Goal: Task Accomplishment & Management: Manage account settings

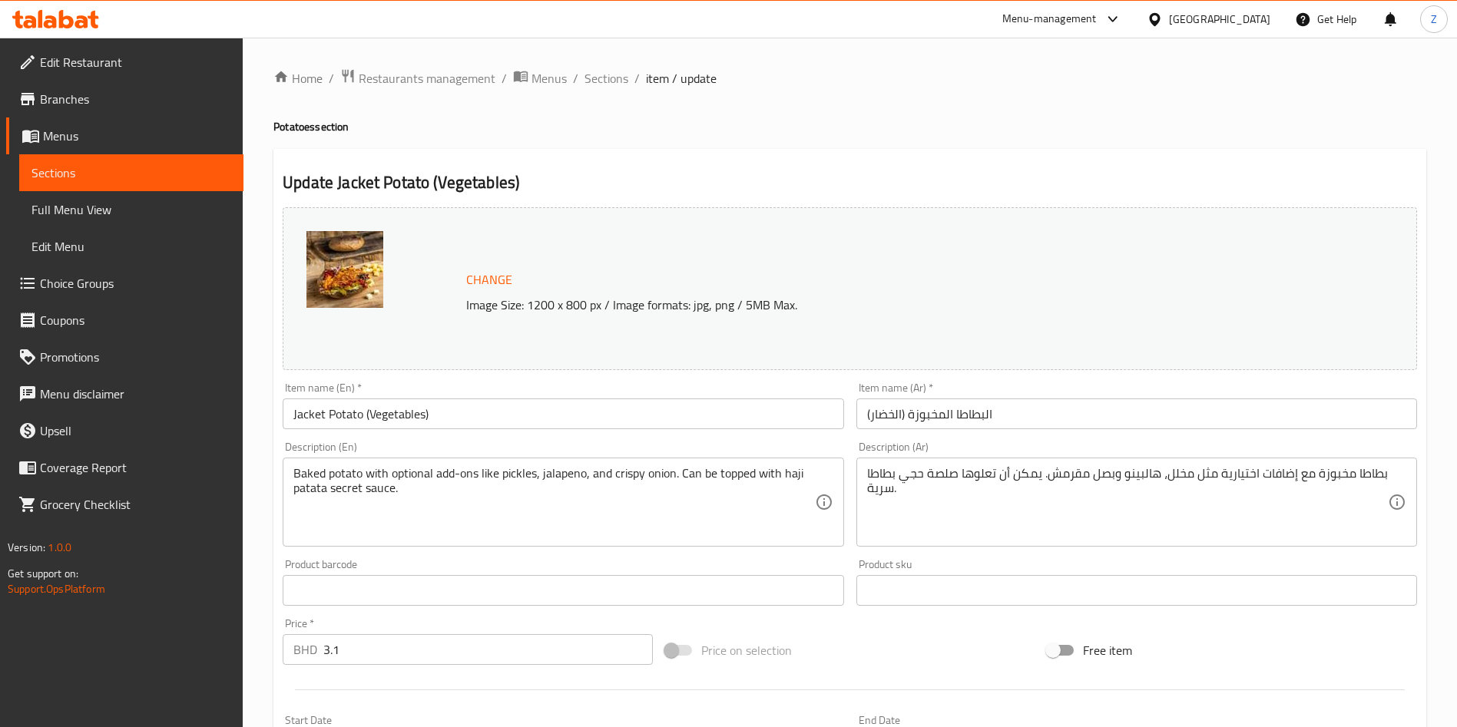
scroll to position [845, 0]
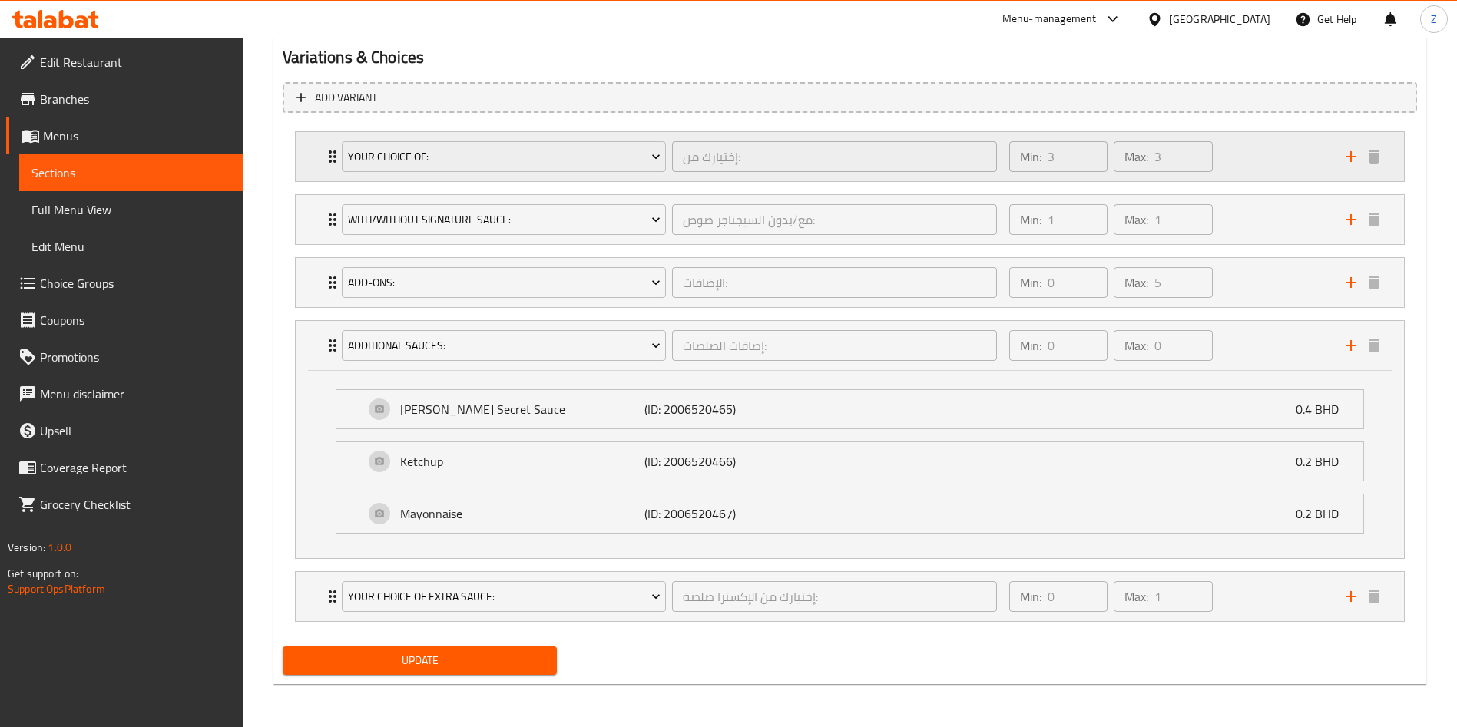
click at [298, 159] on div "Your Choice Of: إختيارك من: ​ Min: 3 ​ Max: 3 ​" at bounding box center [850, 156] width 1108 height 49
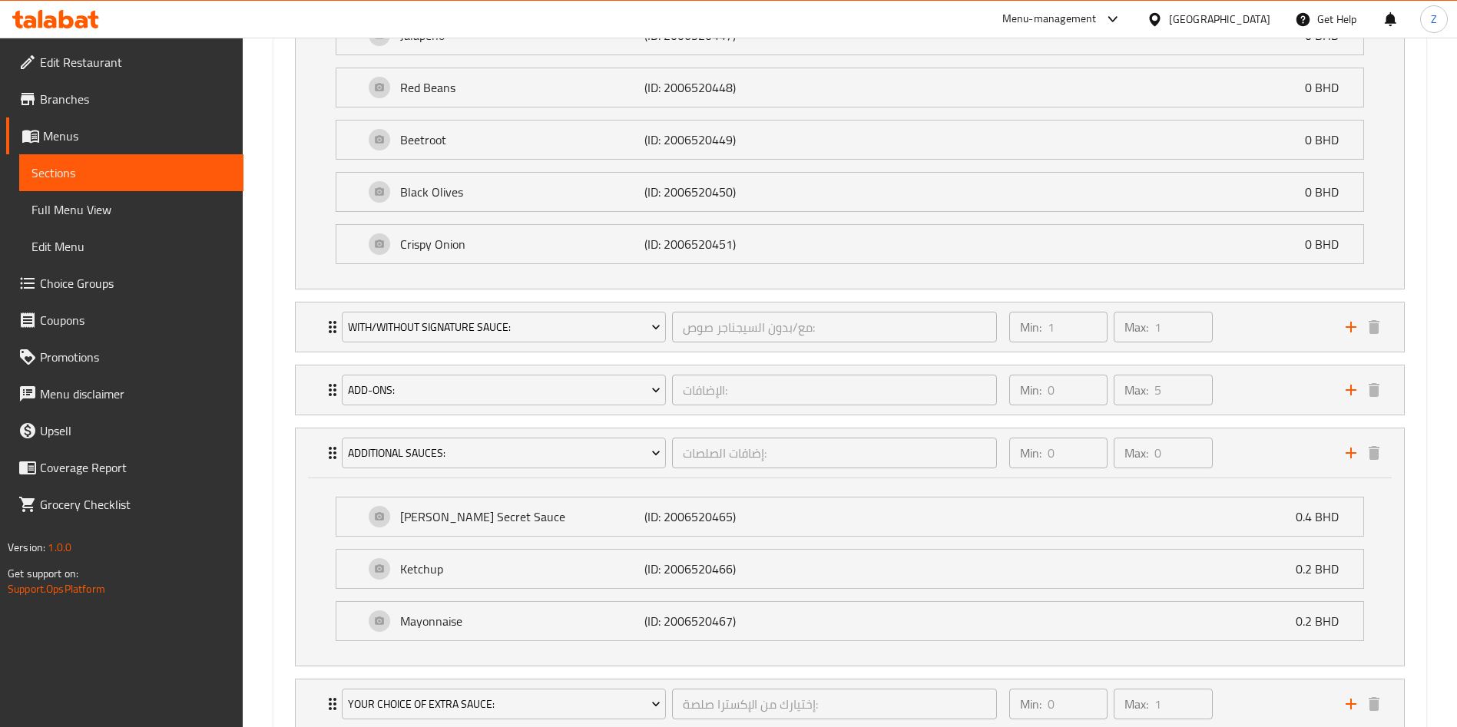
scroll to position [1503, 0]
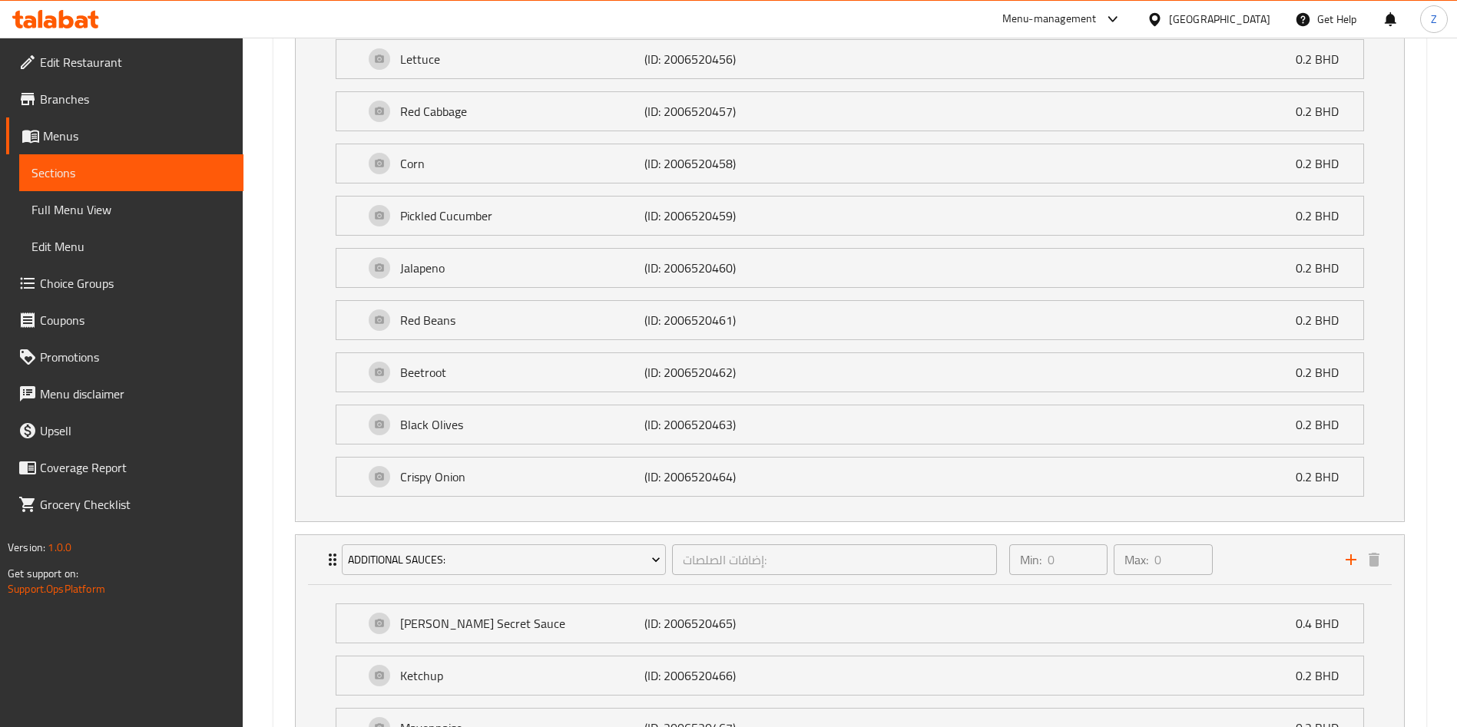
scroll to position [2297, 0]
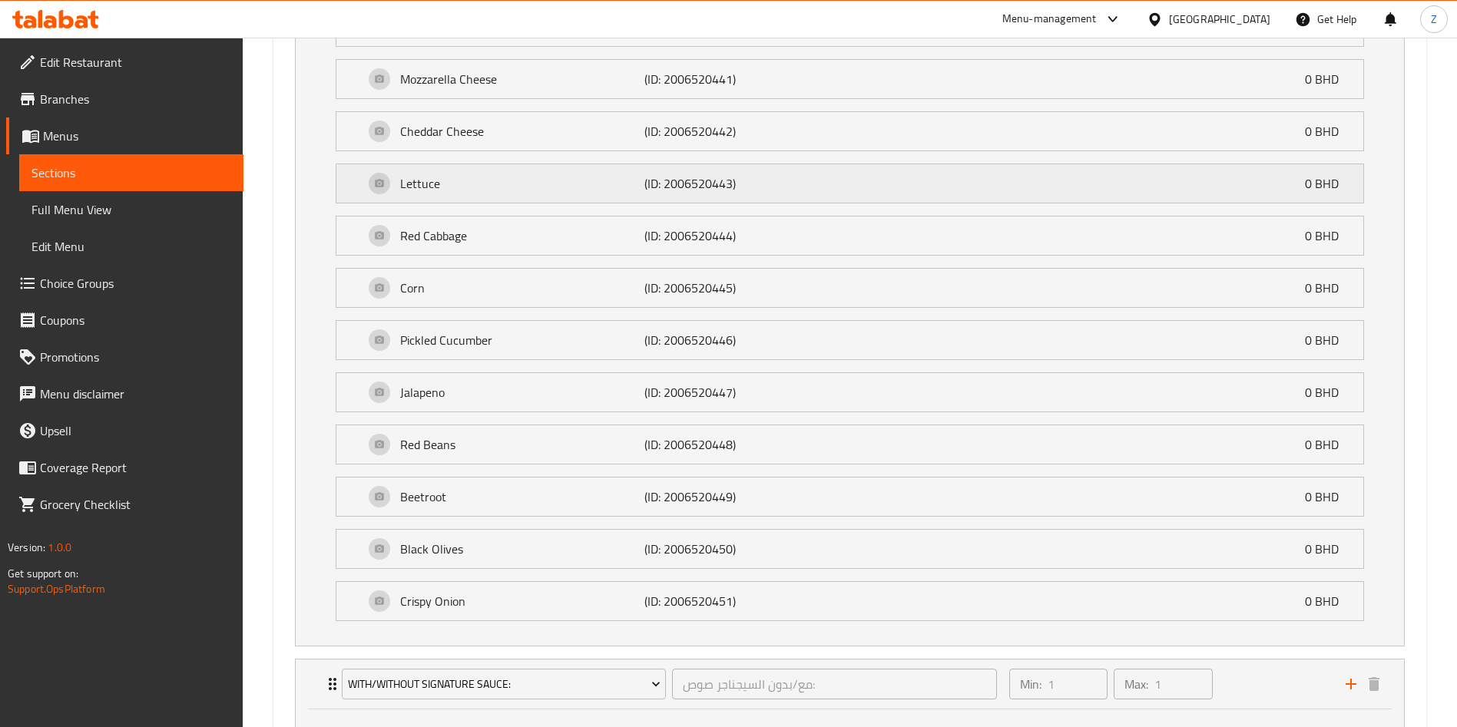
scroll to position [1376, 0]
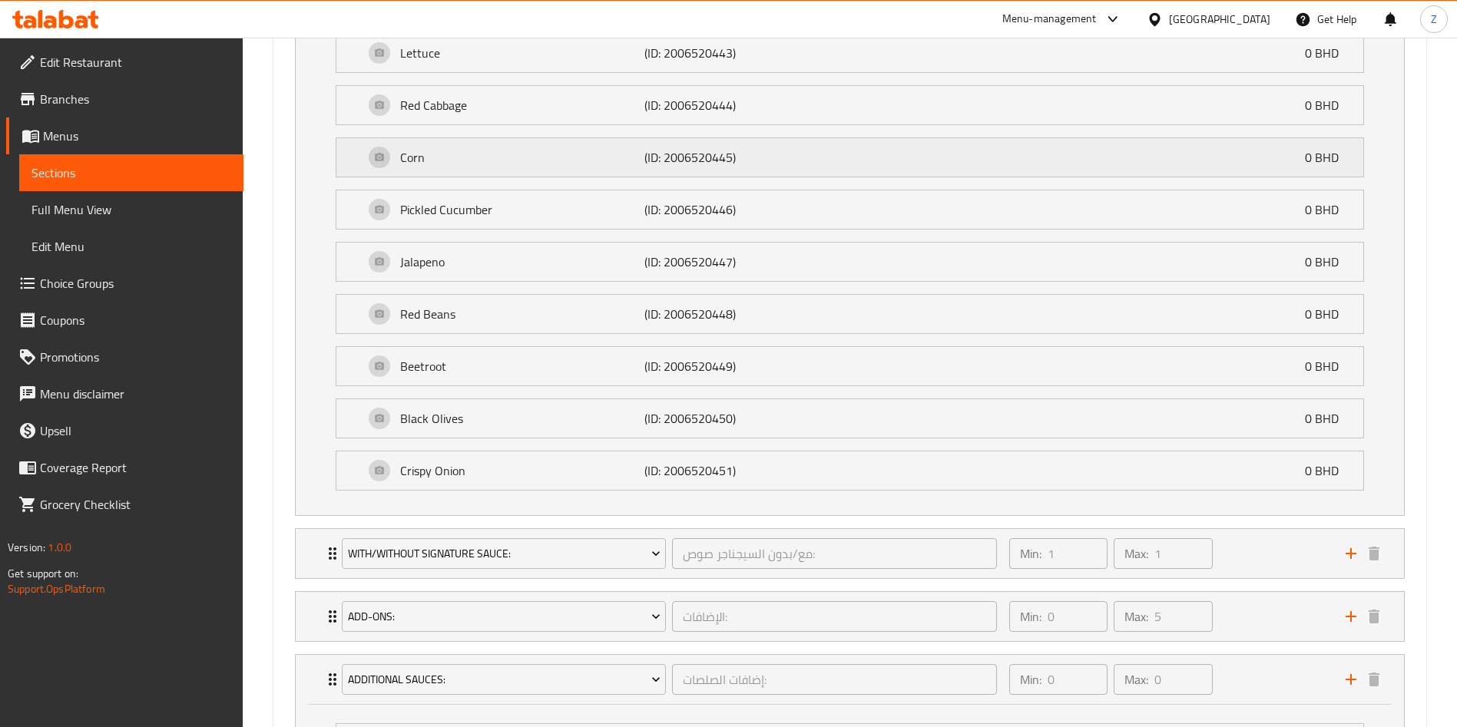
scroll to position [800, 0]
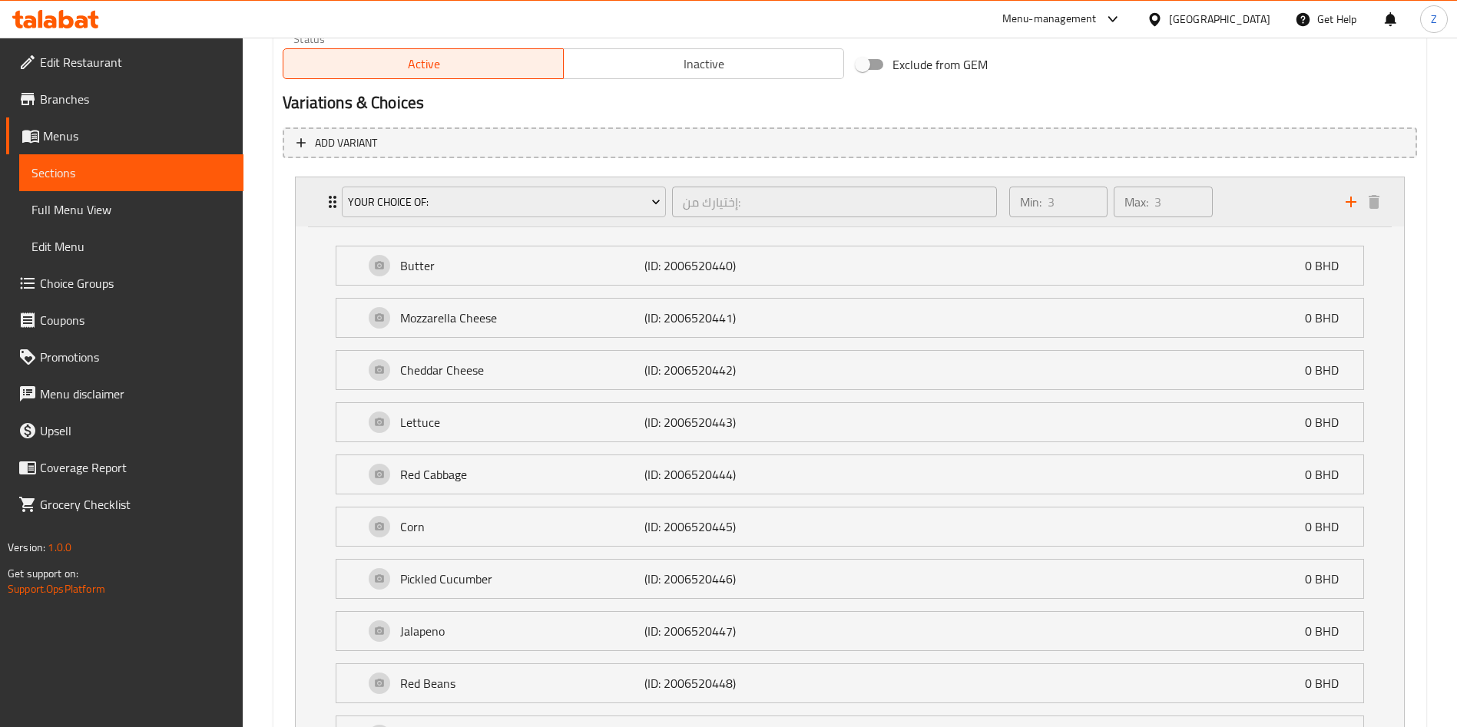
click at [332, 193] on icon "Expand" at bounding box center [332, 202] width 18 height 18
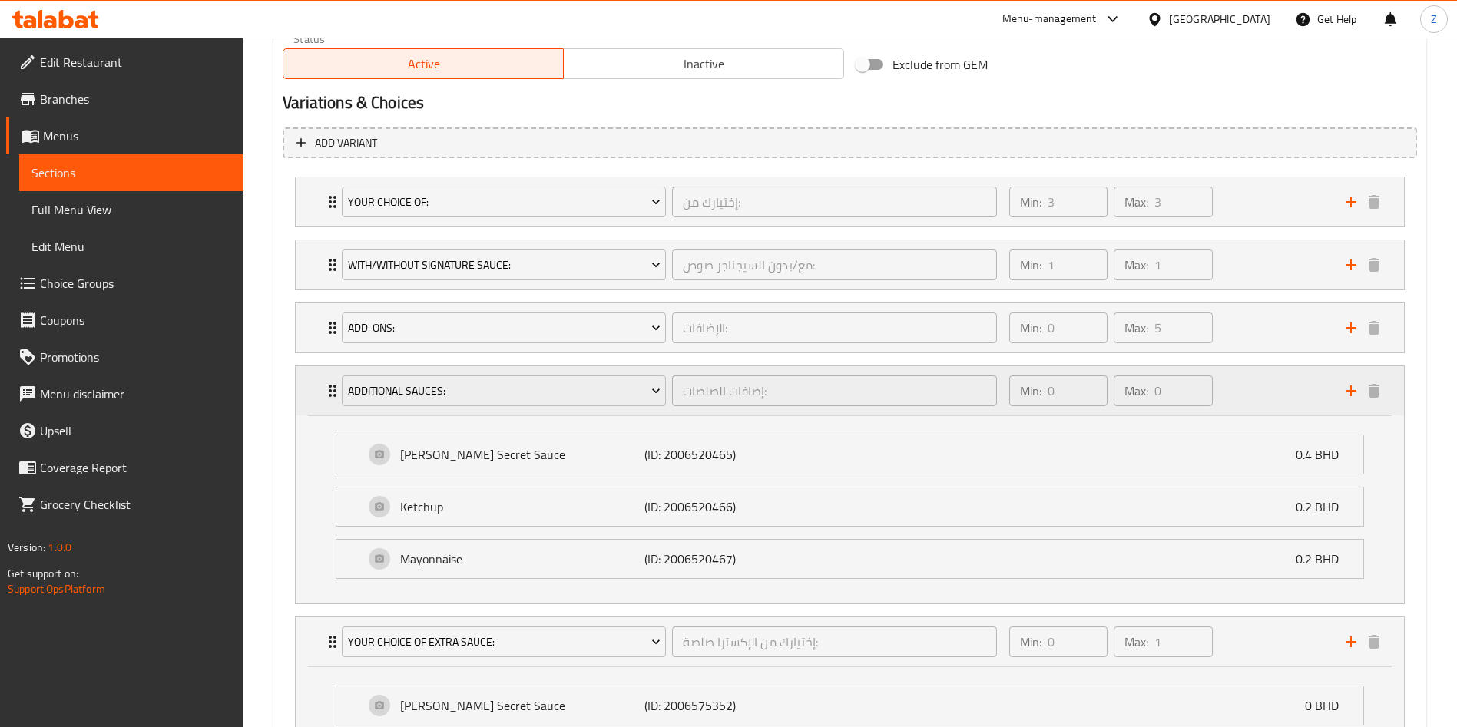
click at [318, 391] on div "Additional Sauces: إضافات الصلصات: ​ Min: 0 ​ Max: 0 ​" at bounding box center [850, 390] width 1108 height 49
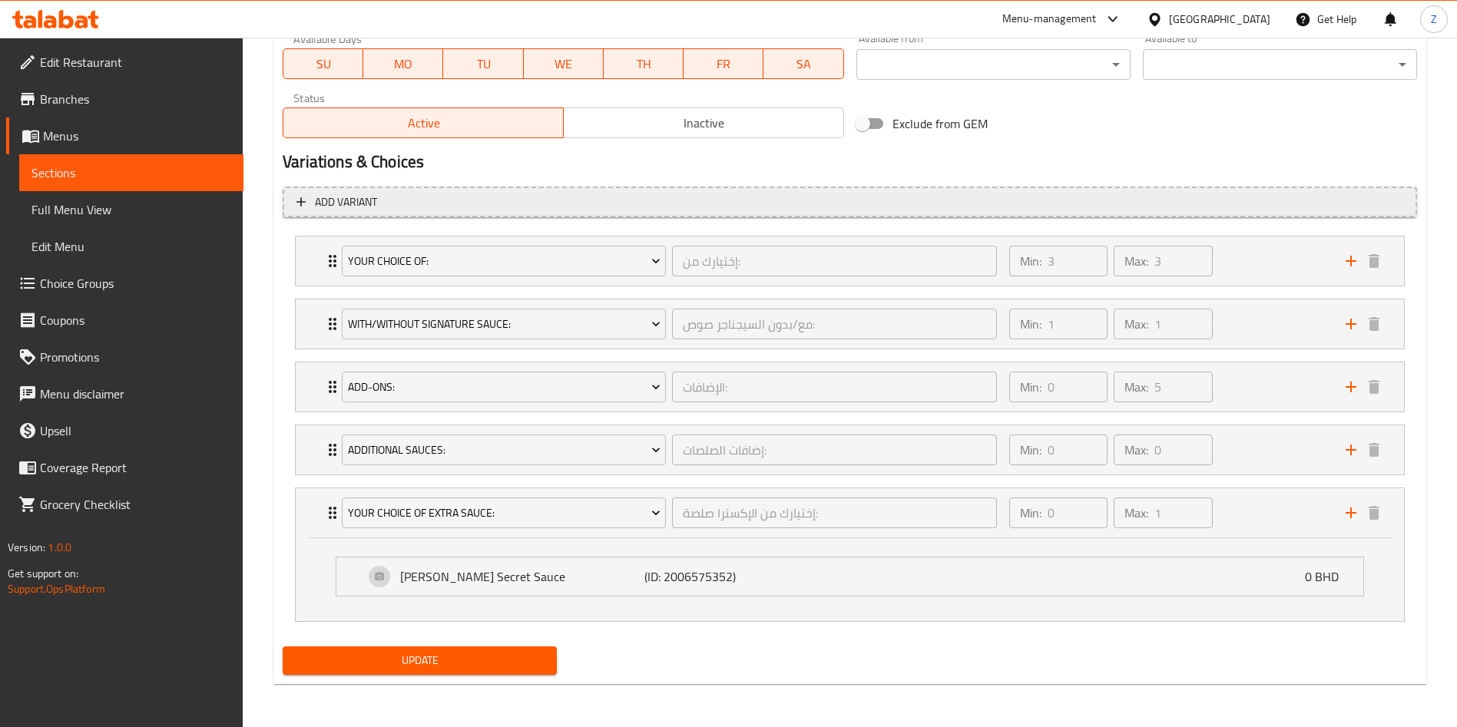
scroll to position [741, 0]
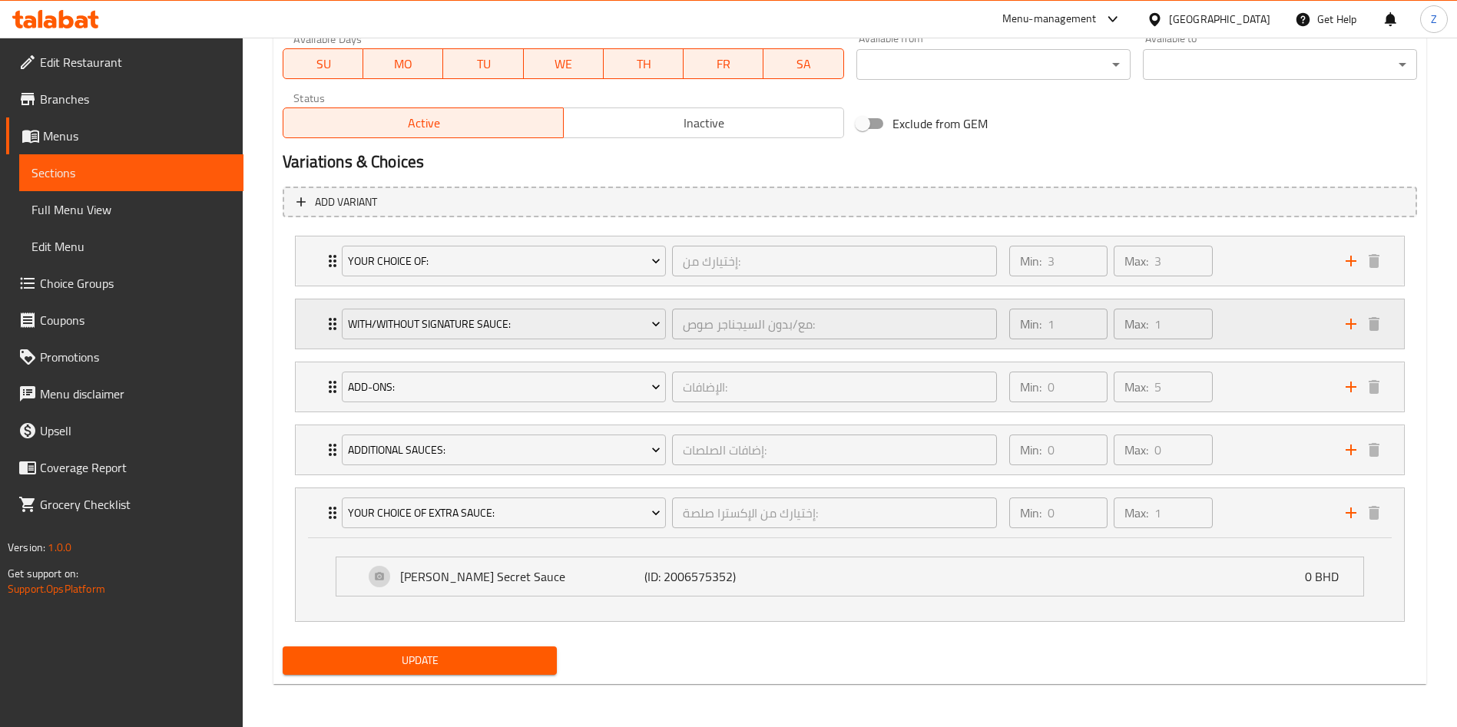
click at [323, 315] on icon "Expand" at bounding box center [332, 324] width 18 height 18
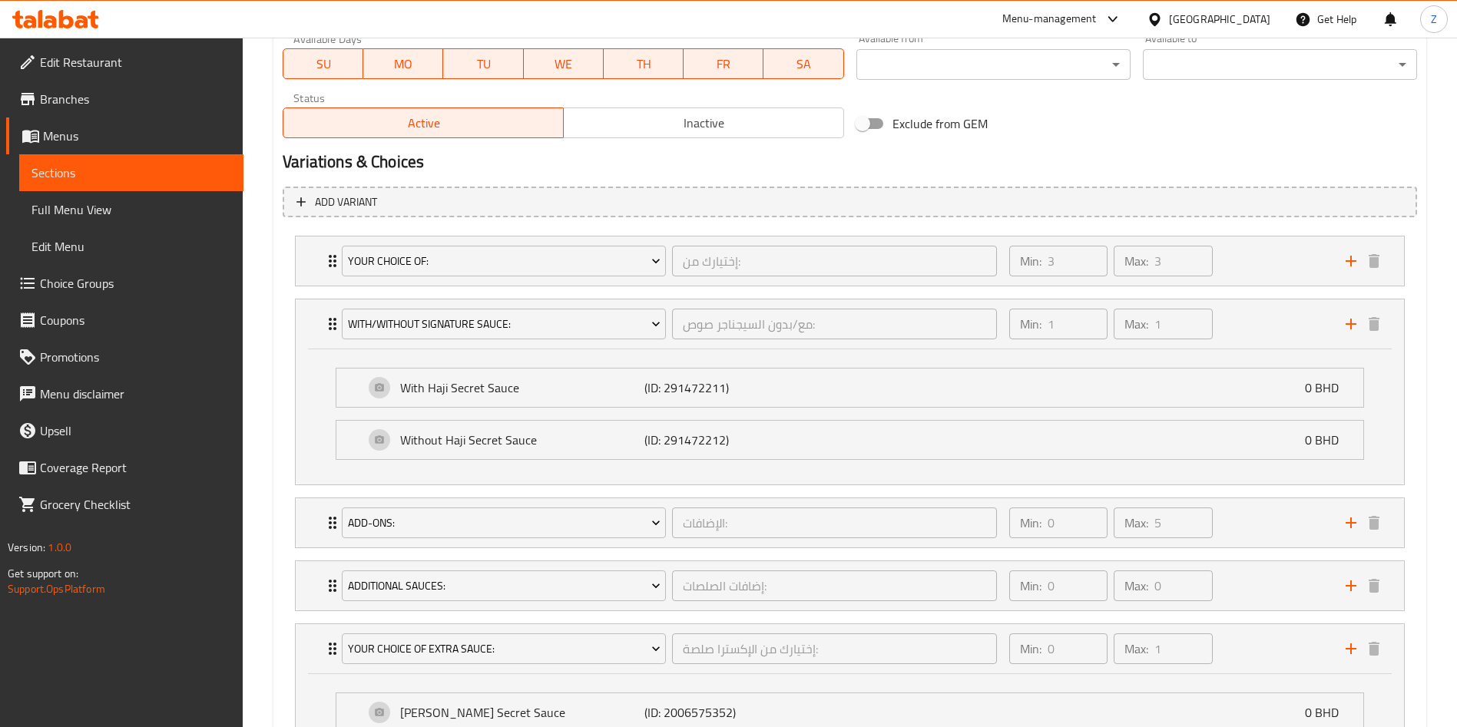
scroll to position [800, 0]
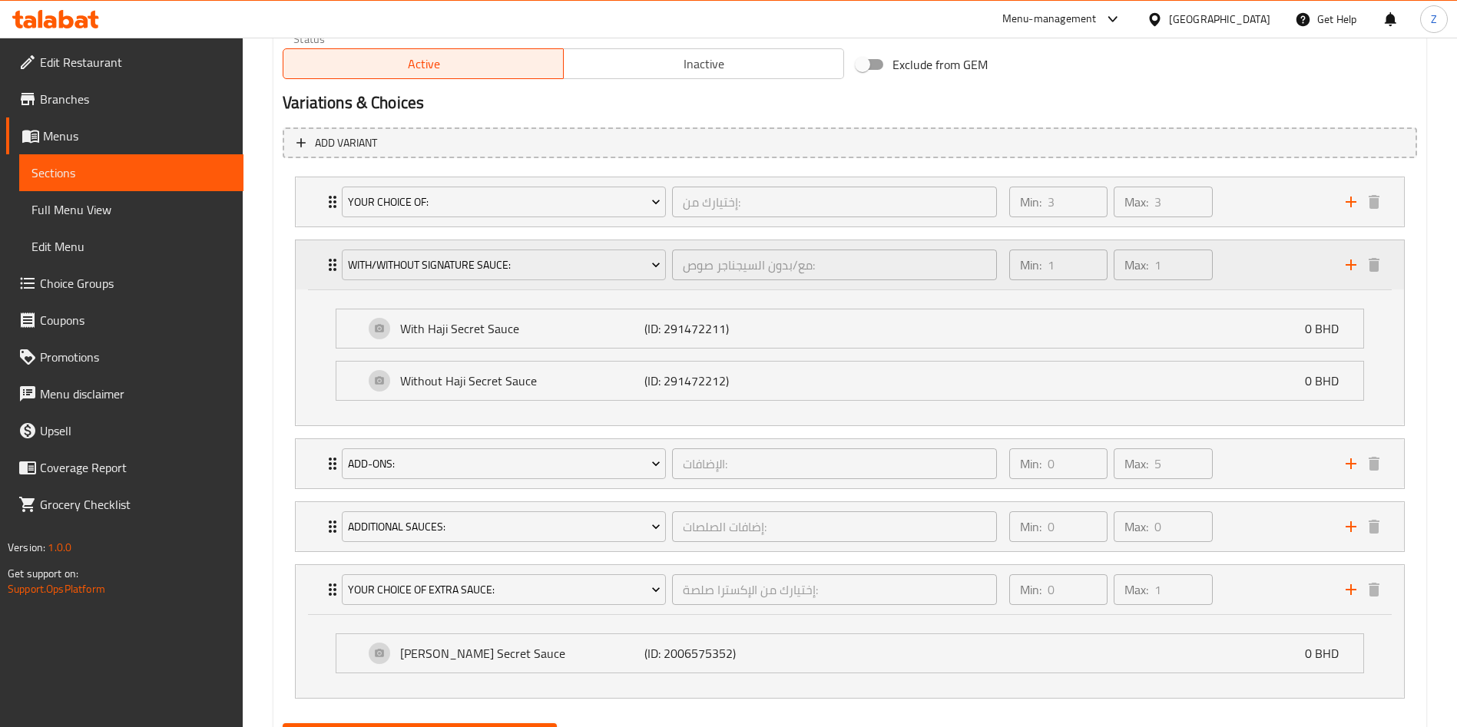
click at [322, 263] on div "With/Without Signature Sauce: مع/بدون السيجناجر صوص: ​ Min: 1 ​ Max: 1 ​" at bounding box center [850, 264] width 1108 height 49
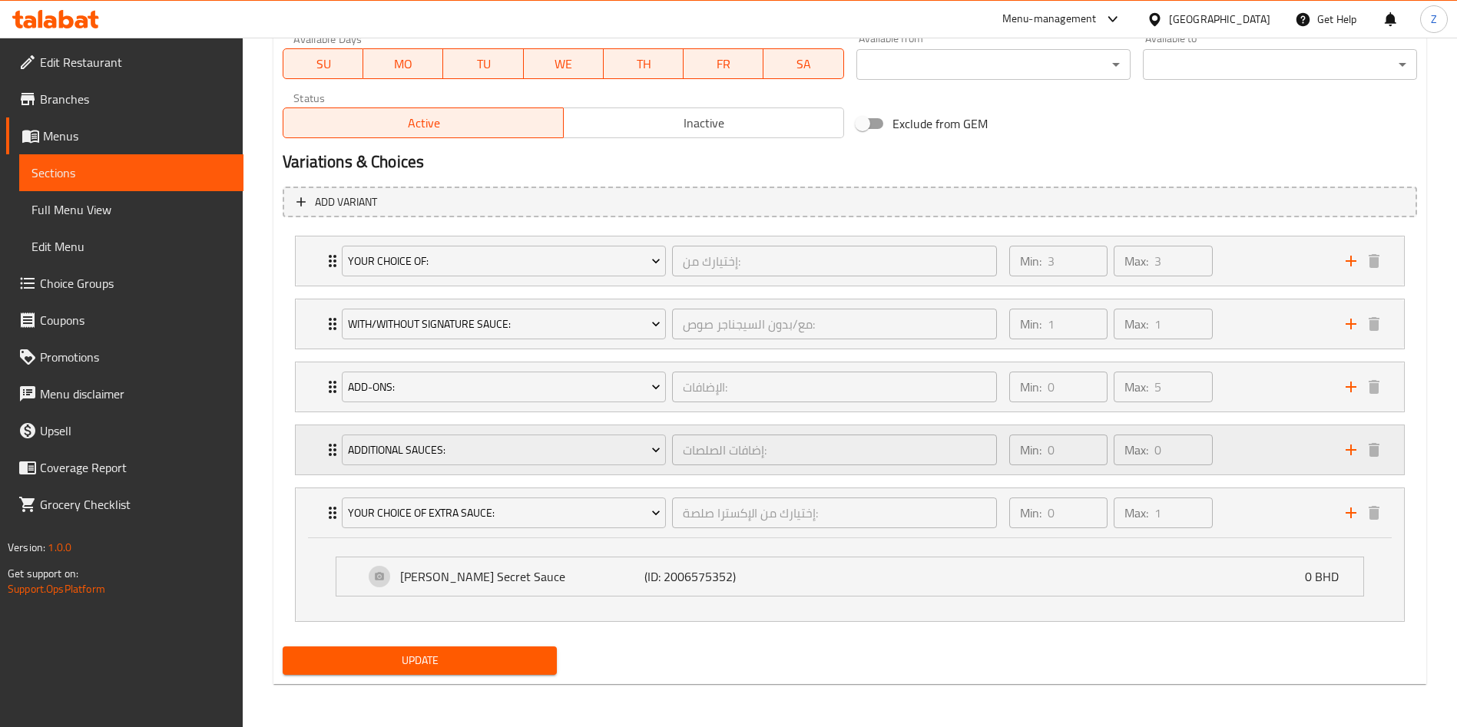
scroll to position [741, 0]
click at [317, 286] on div "Additional Sauces: إضافات الصلصات: ​ Min: 0 ​ Max: 0 ​" at bounding box center [850, 260] width 1108 height 49
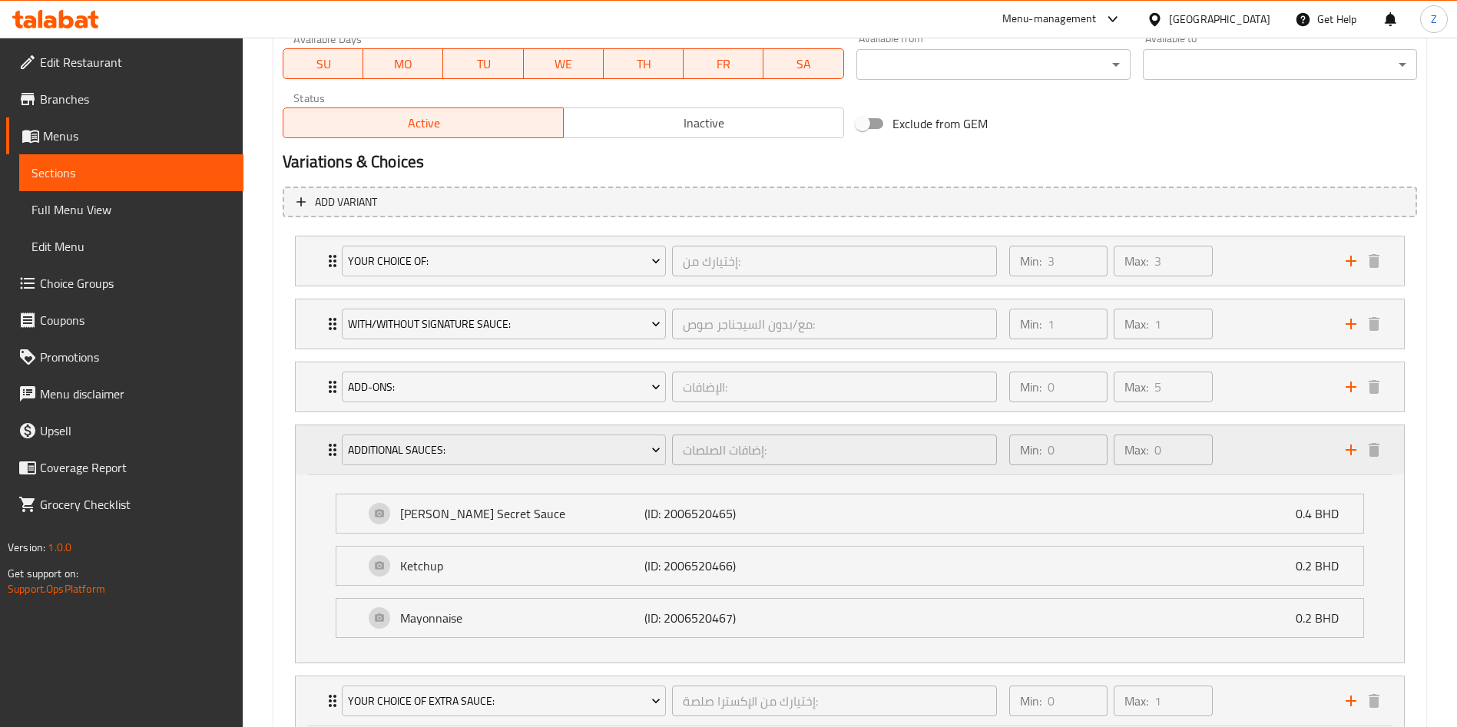
scroll to position [800, 0]
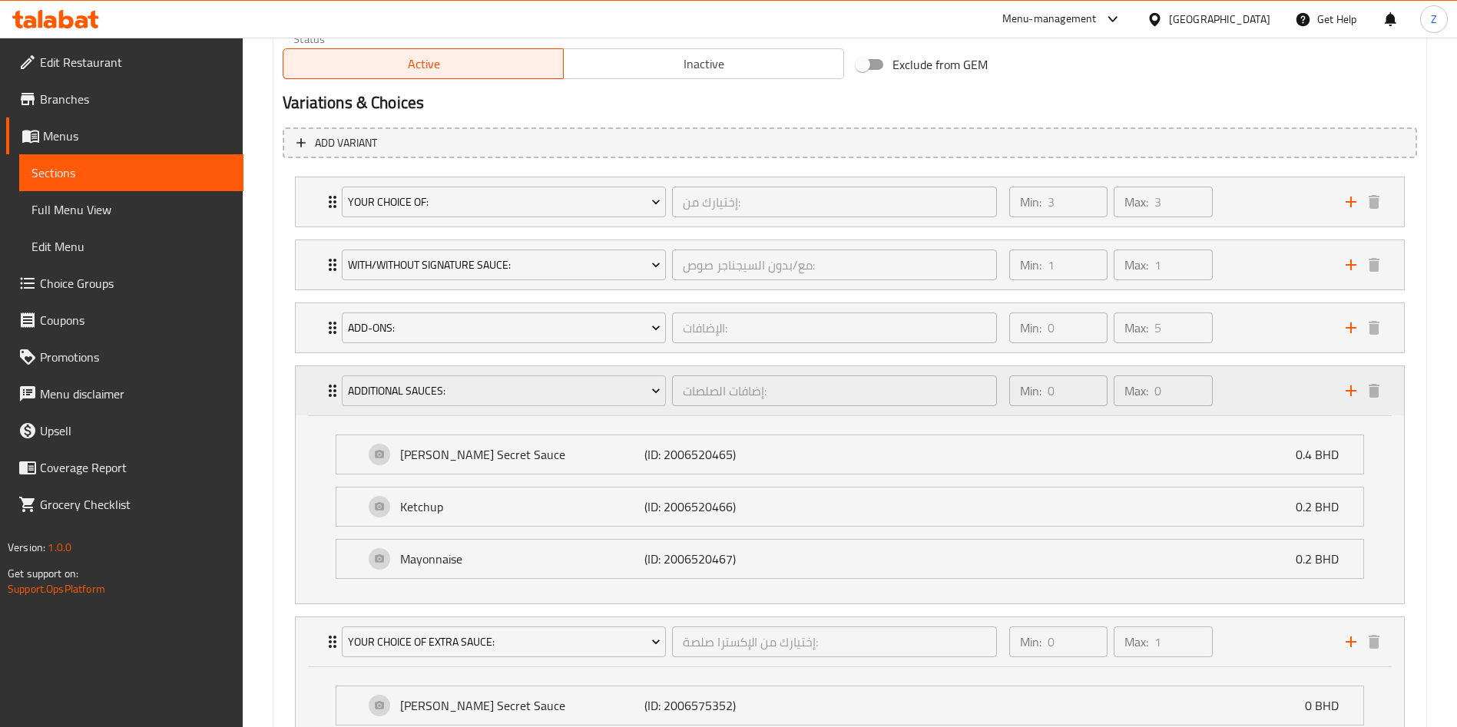
click at [316, 389] on div "Additional Sauces: إضافات الصلصات: ​ Min: 0 ​ Max: 0 ​" at bounding box center [850, 390] width 1108 height 49
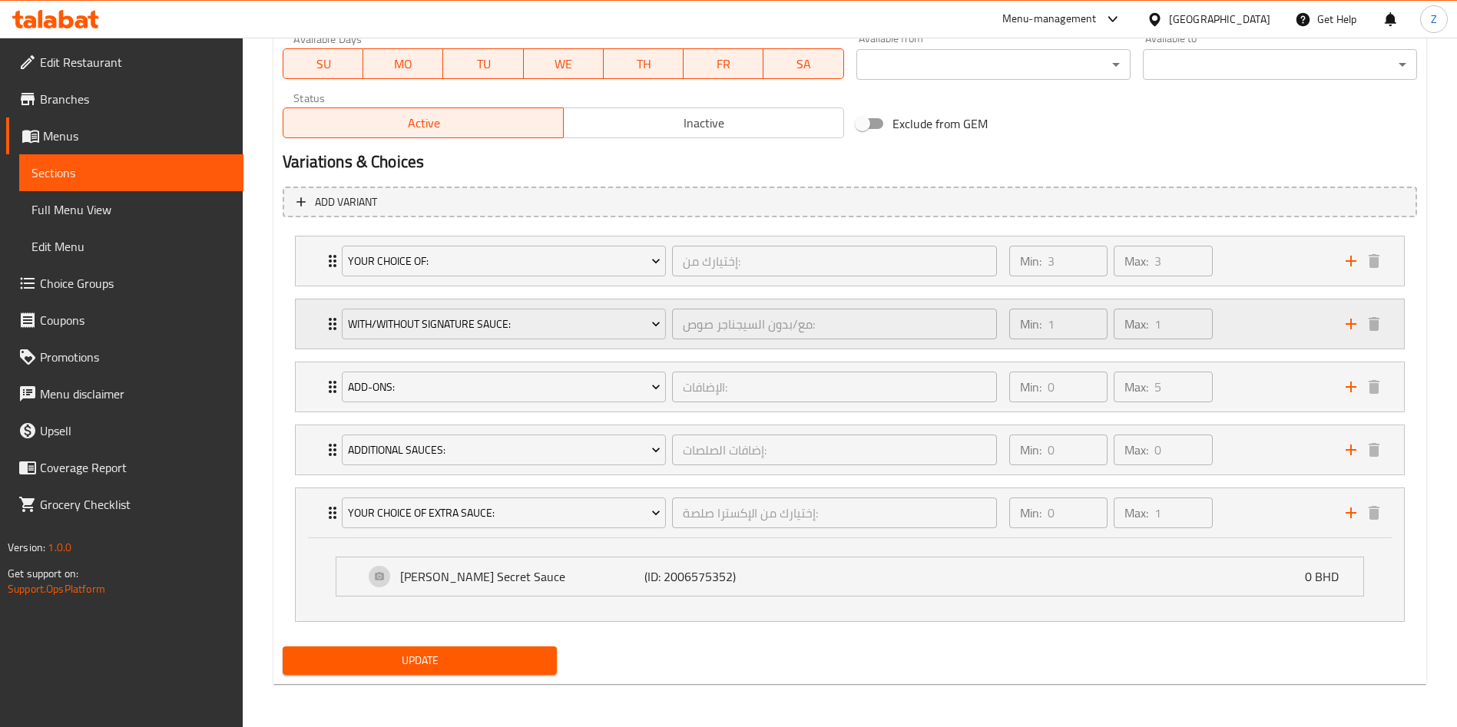
scroll to position [741, 0]
click at [301, 286] on div "Additional Sauces: إضافات الصلصات: ​ Min: 0 ​ Max: 0 ​" at bounding box center [850, 260] width 1108 height 49
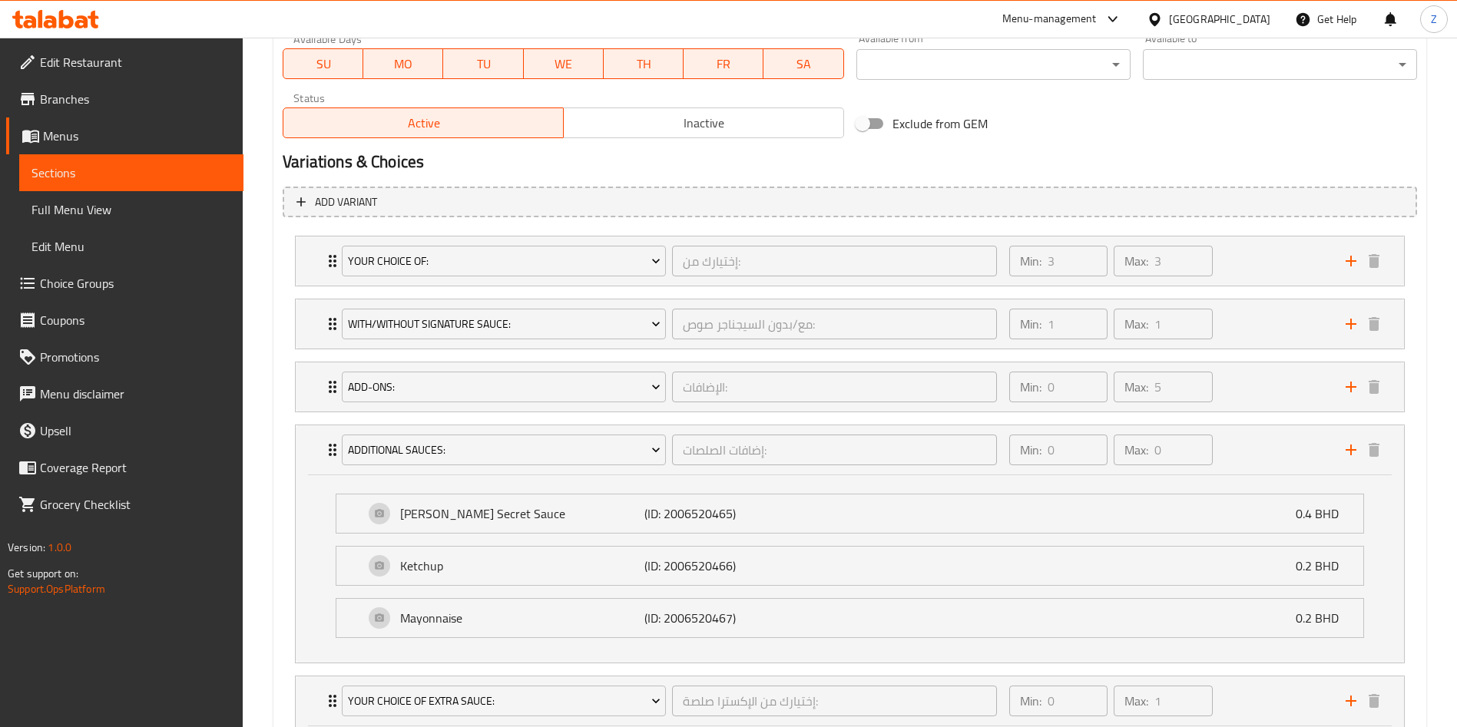
scroll to position [800, 0]
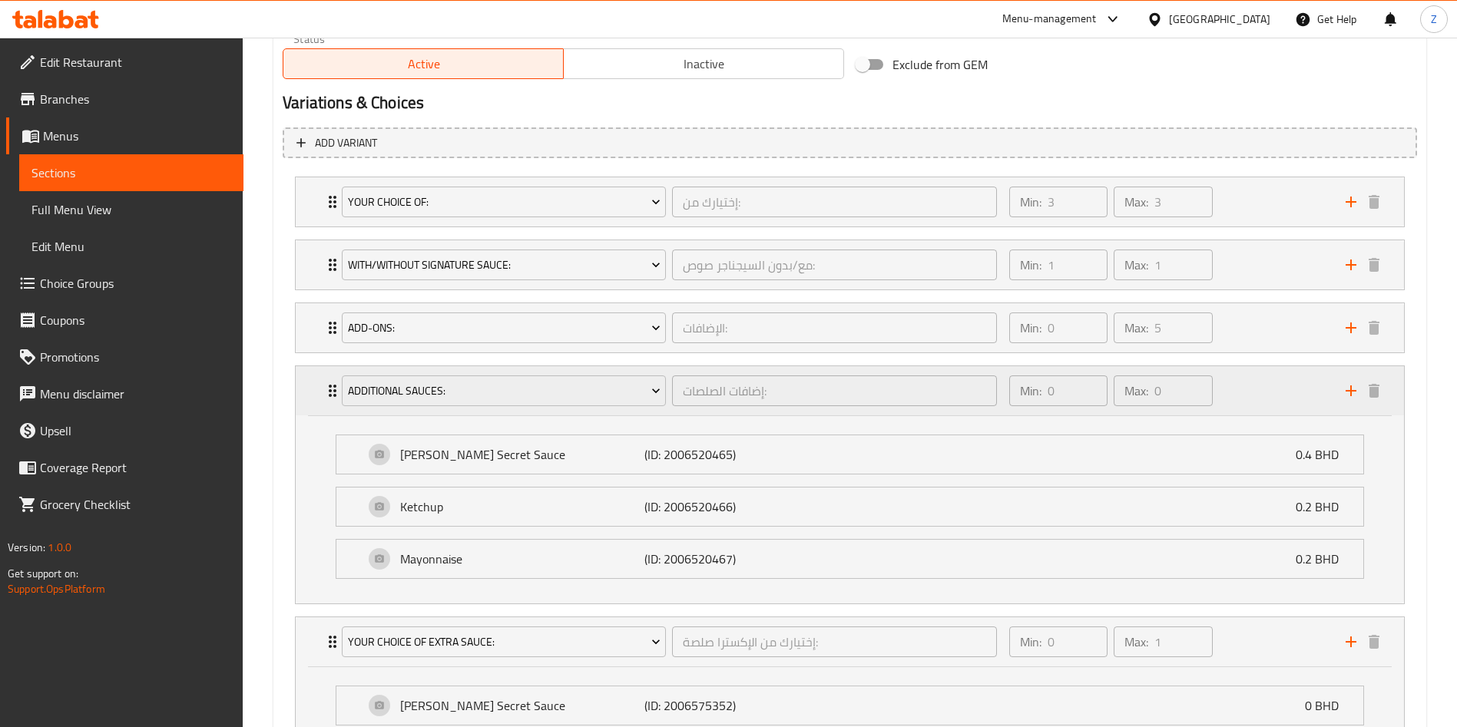
drag, startPoint x: 322, startPoint y: 379, endPoint x: 337, endPoint y: 412, distance: 35.7
click at [321, 380] on div "Additional Sauces: إضافات الصلصات: ​ Min: 0 ​ Max: 0 ​" at bounding box center [850, 390] width 1108 height 49
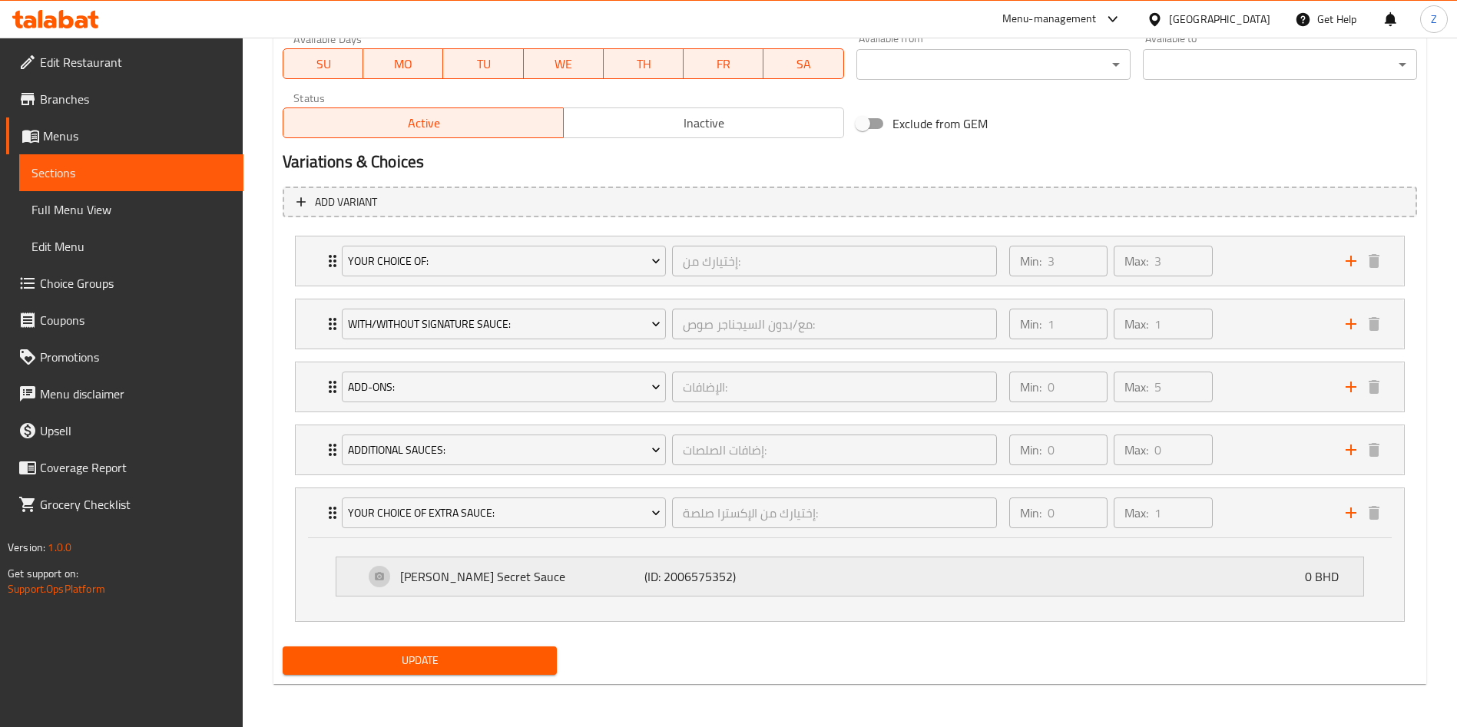
scroll to position [741, 0]
click at [333, 435] on div "Additional Sauces: إضافات الصلصات: ​" at bounding box center [668, 449] width 673 height 49
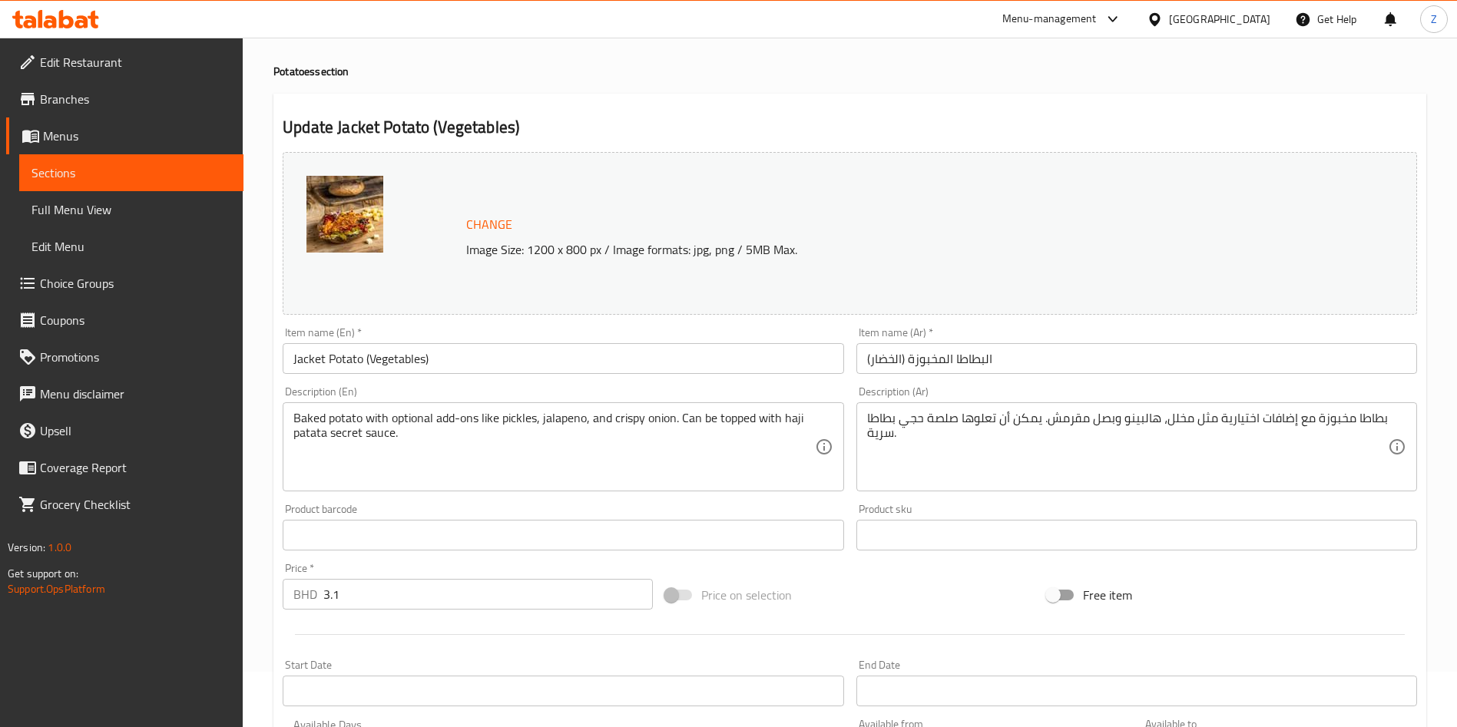
scroll to position [0, 0]
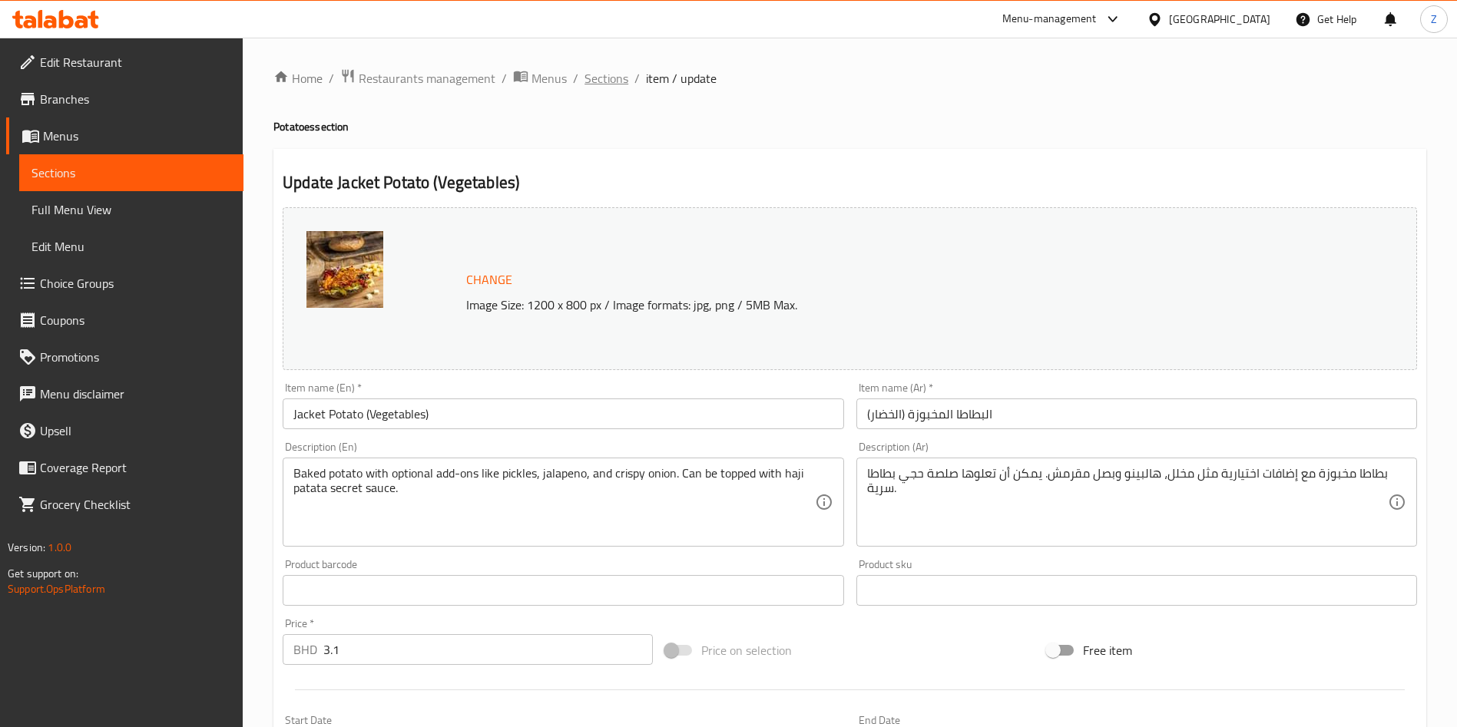
click at [607, 74] on span "Sections" at bounding box center [606, 78] width 44 height 18
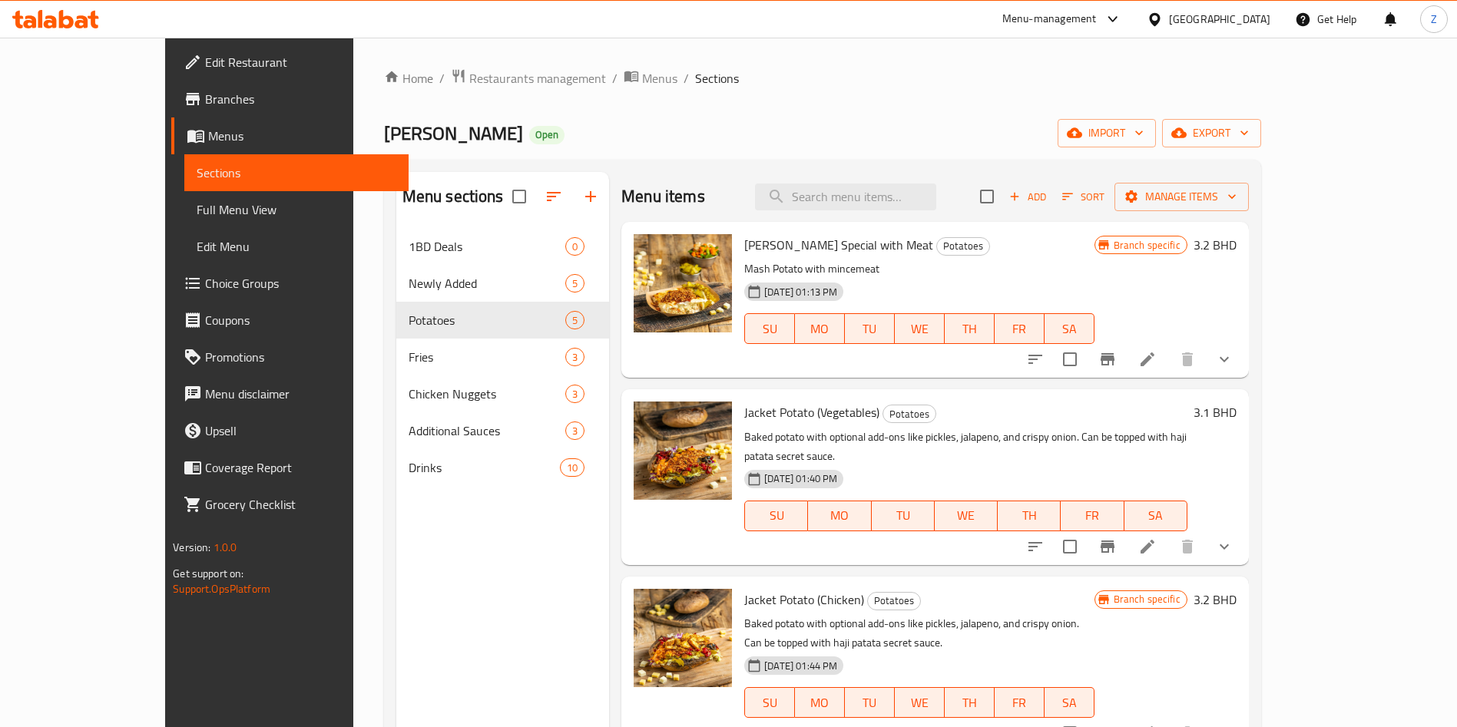
drag, startPoint x: 1133, startPoint y: 101, endPoint x: 1083, endPoint y: 153, distance: 72.8
click at [1133, 100] on div "Home / Restaurants management / Menus / Sections Haji Patata Open import export…" at bounding box center [822, 489] width 877 height 843
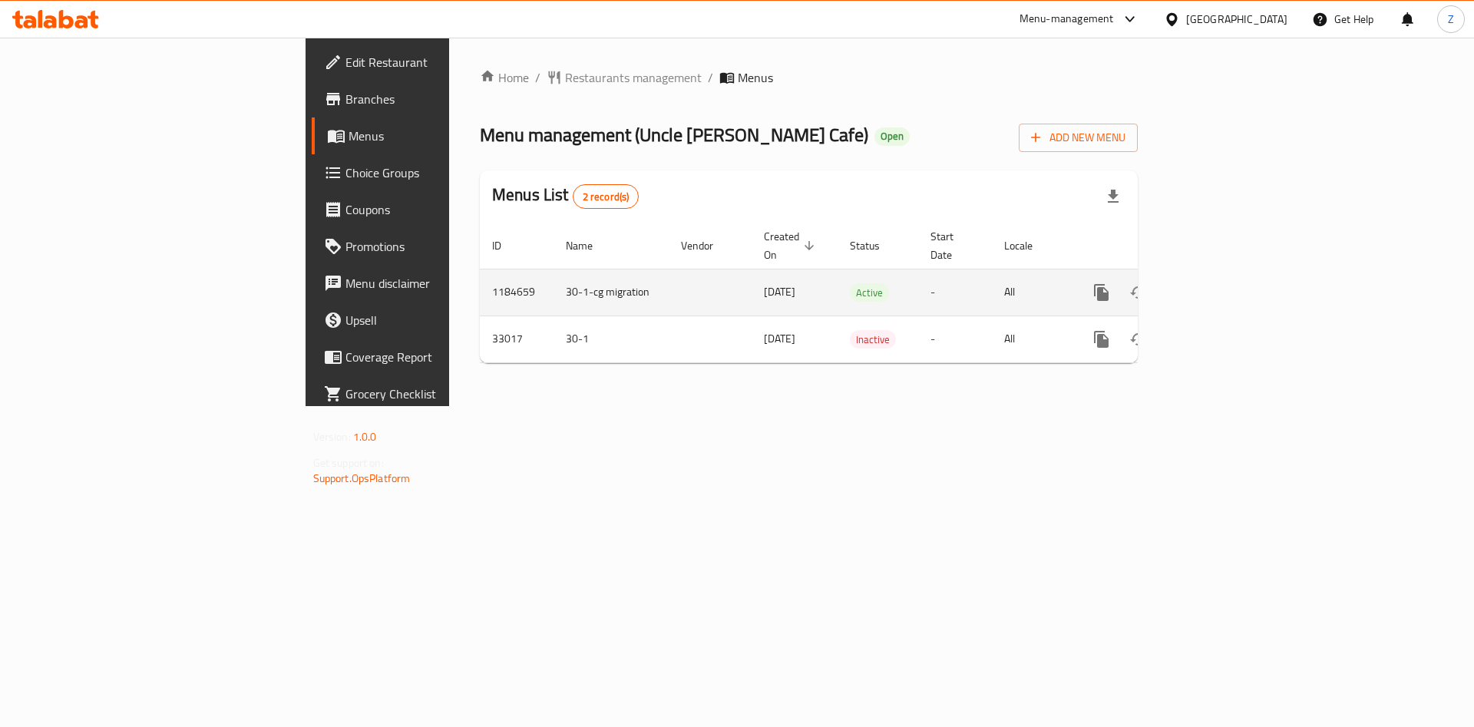
click at [1222, 283] on icon "enhanced table" at bounding box center [1212, 292] width 18 height 18
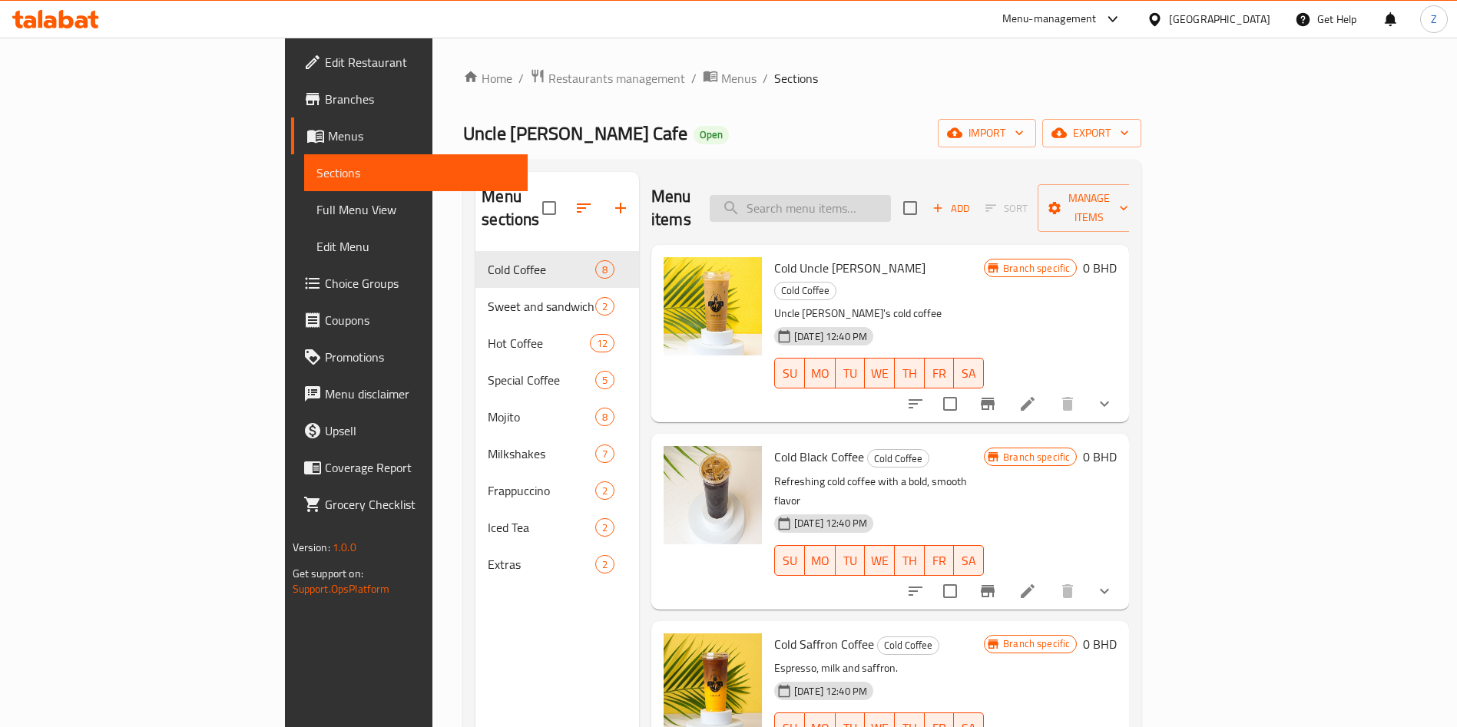
click at [891, 196] on input "search" at bounding box center [799, 208] width 181 height 27
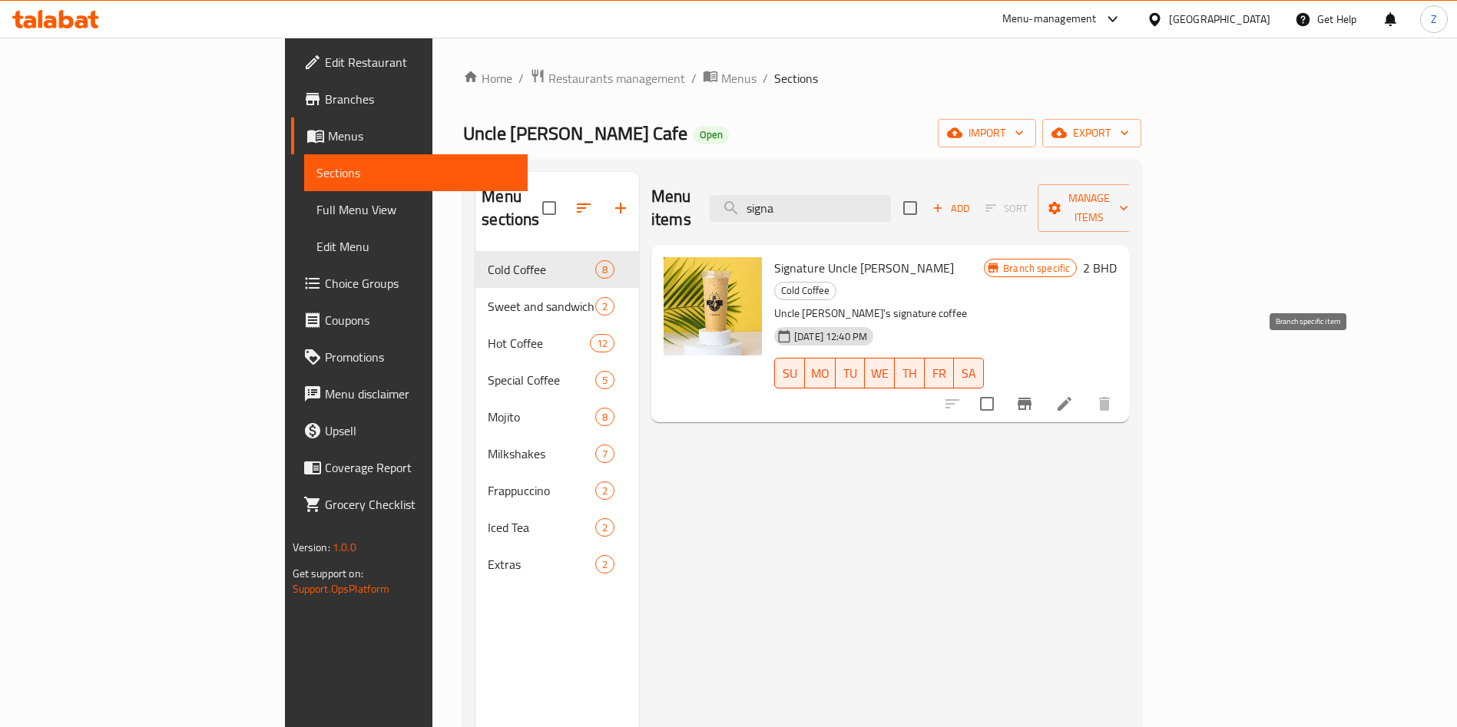
type input "signa"
click at [1033, 395] on icon "Branch-specific-item" at bounding box center [1024, 404] width 18 height 18
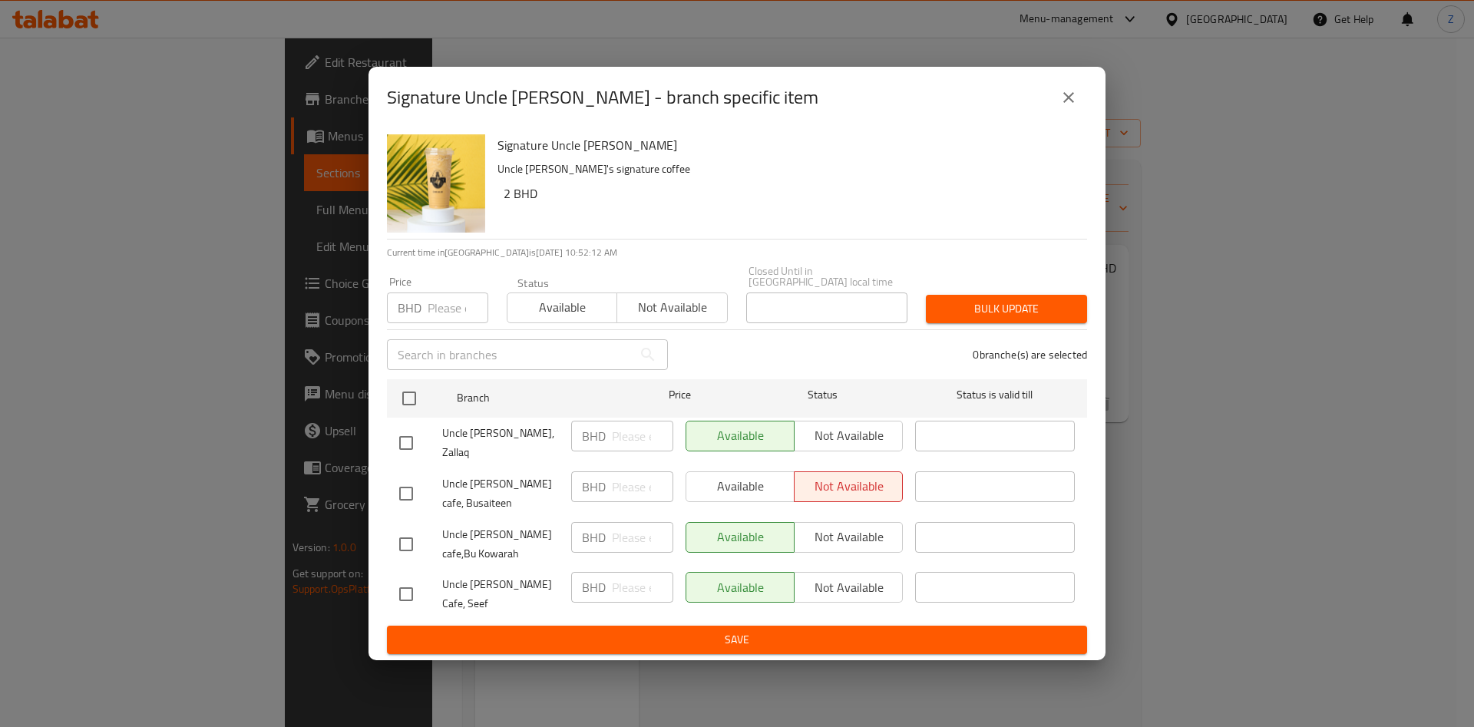
click at [772, 484] on div "Available Not available" at bounding box center [794, 486] width 217 height 31
drag, startPoint x: 406, startPoint y: 487, endPoint x: 418, endPoint y: 489, distance: 11.7
click at [405, 488] on input "checkbox" at bounding box center [406, 494] width 32 height 32
checkbox input "true"
click at [724, 477] on span "Available" at bounding box center [741, 486] width 96 height 22
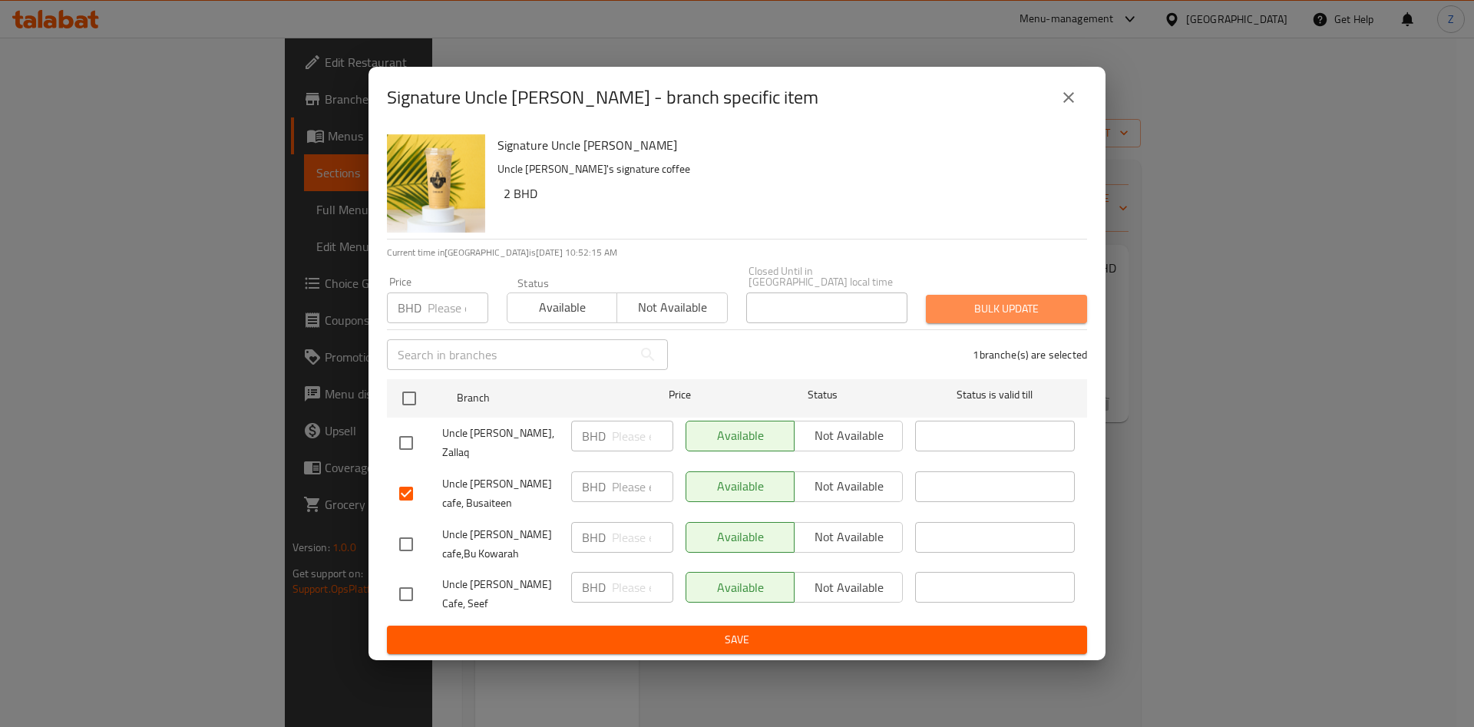
drag, startPoint x: 999, startPoint y: 318, endPoint x: 986, endPoint y: 352, distance: 36.2
click at [997, 319] on span "Bulk update" at bounding box center [1006, 308] width 137 height 19
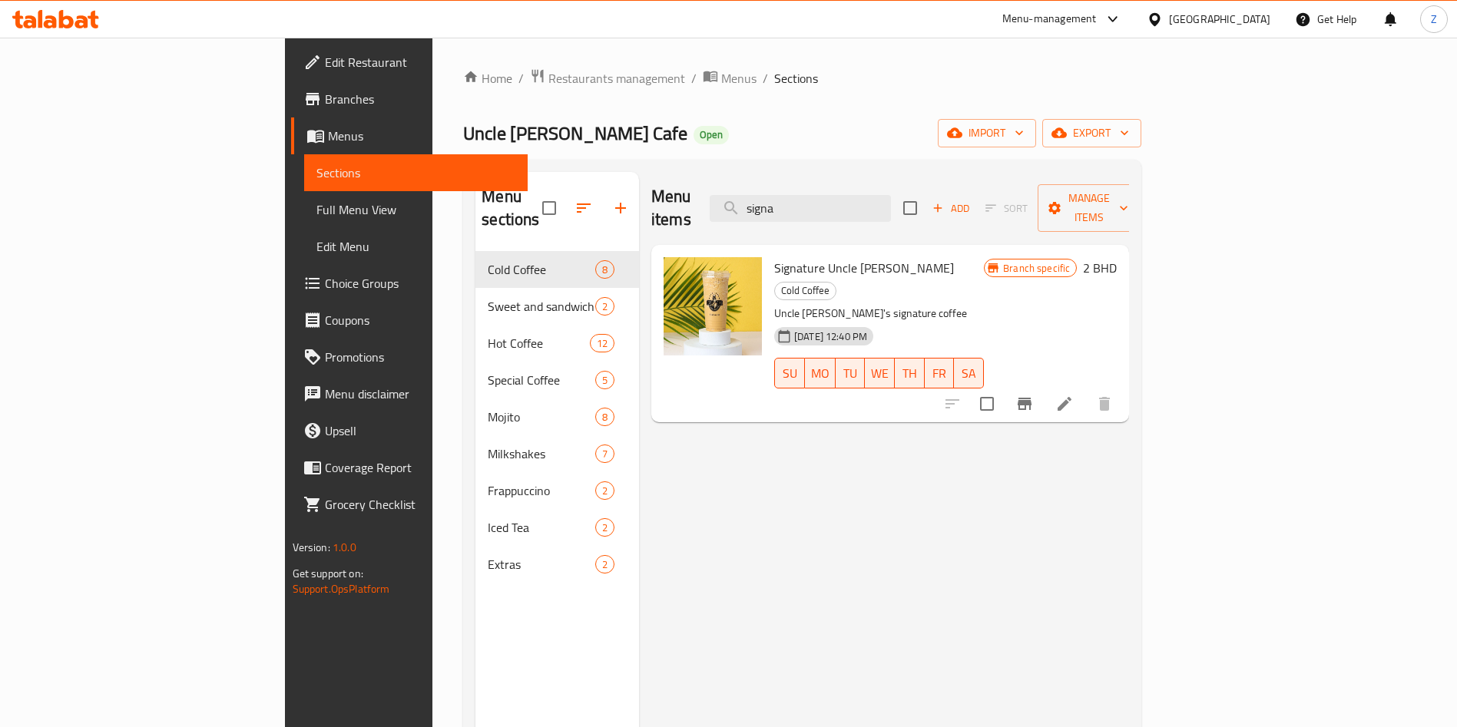
click at [1129, 535] on div "Menu items signa Add Sort Manage items Signature Uncle Sam Cold Coffee Uncle Sa…" at bounding box center [884, 535] width 490 height 727
click at [1129, 494] on div "Menu items signa Add Sort Manage items Signature Uncle Sam Cold Coffee Uncle Sa…" at bounding box center [884, 535] width 490 height 727
click at [1129, 460] on div "Menu items signa Add Sort Manage items Signature Uncle Sam Cold Coffee Uncle Sa…" at bounding box center [884, 535] width 490 height 727
click at [1129, 442] on div "Menu items signa Add Sort Manage items Signature Uncle Sam Cold Coffee Uncle Sa…" at bounding box center [884, 535] width 490 height 727
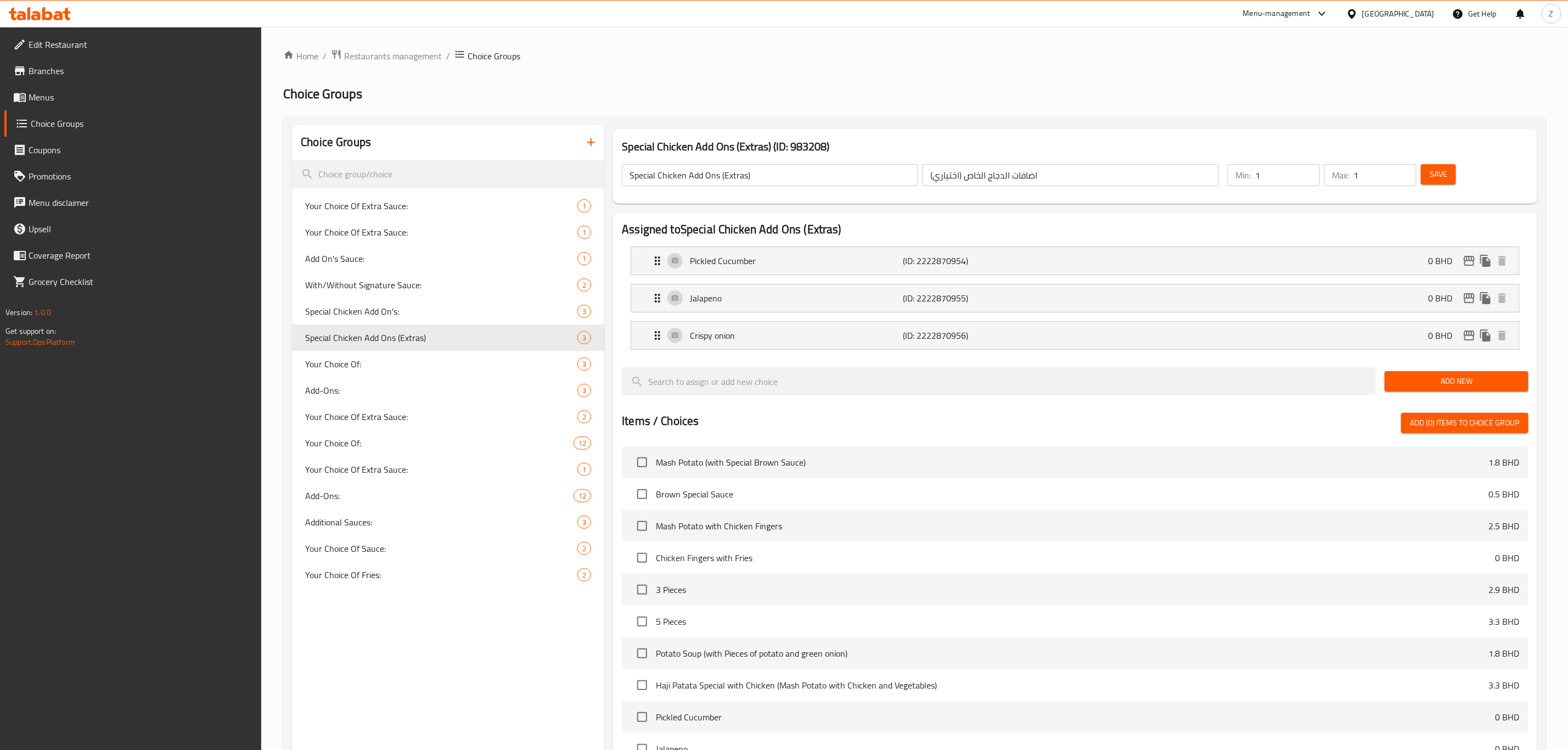
scroll to position [576, 0]
click at [402, 362] on span "Your Choice Of:" at bounding box center [425, 364] width 239 height 13
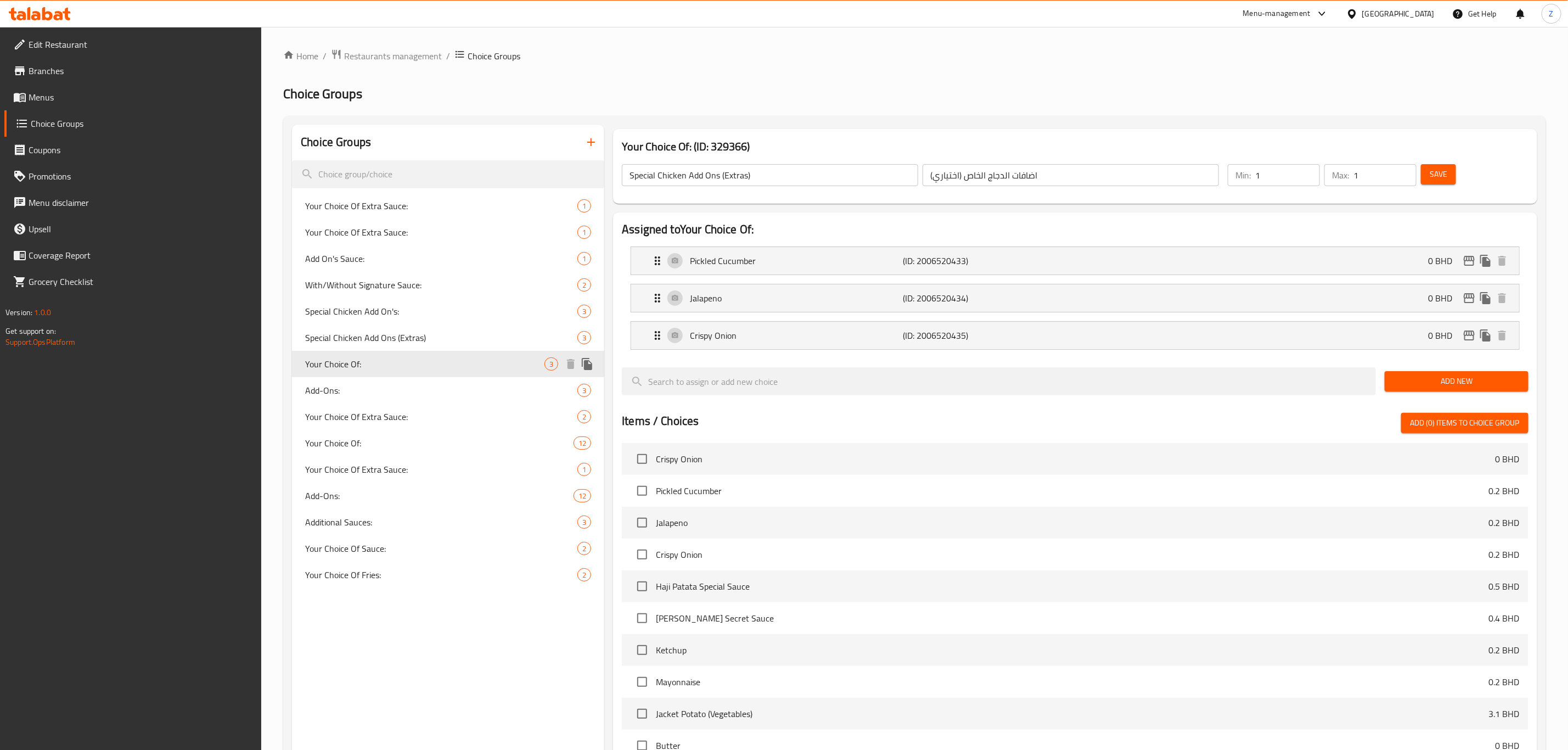
type input "Your Choice Of:"
type input "إختيارك من:"
type input "0"
click at [399, 163] on div "Choice Groups Your Choice Of Extra Sauce: 1 Your Choice Of Extra Sauce: 1 Add O…" at bounding box center [447, 553] width 312 height 857
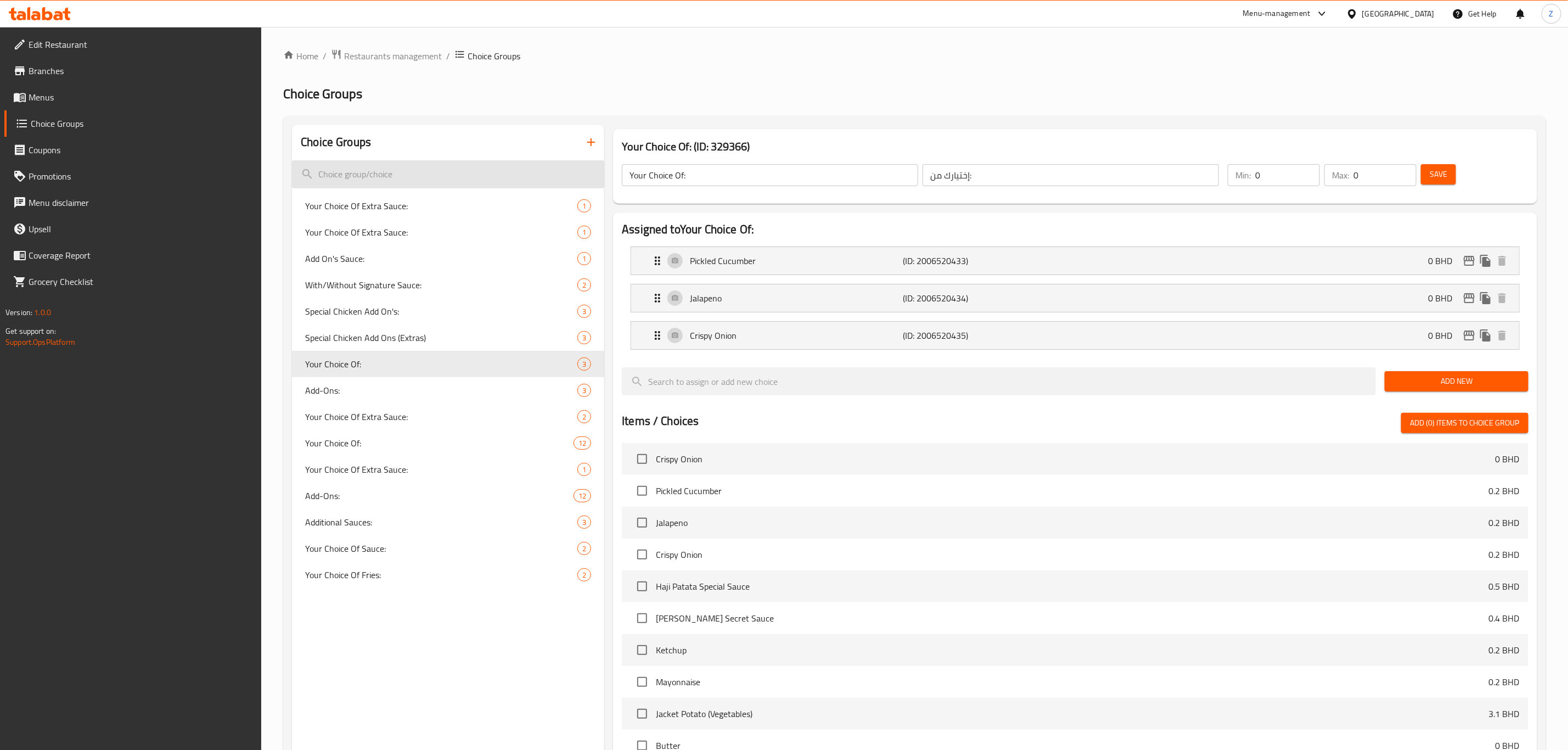
click at [391, 169] on input "search" at bounding box center [447, 174] width 312 height 28
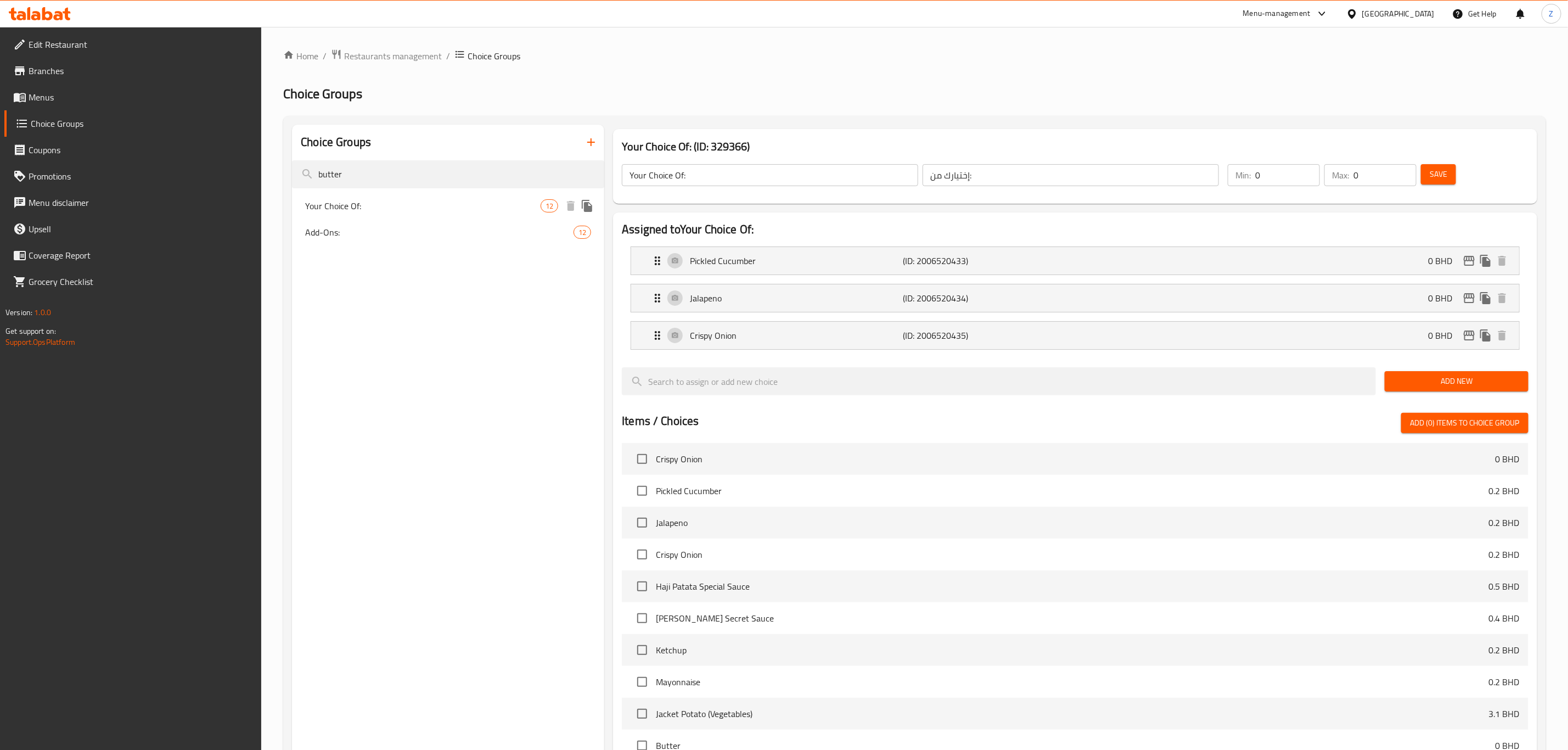
type input "butter"
click at [403, 209] on span "Your Choice Of:" at bounding box center [422, 206] width 235 height 13
type input "3"
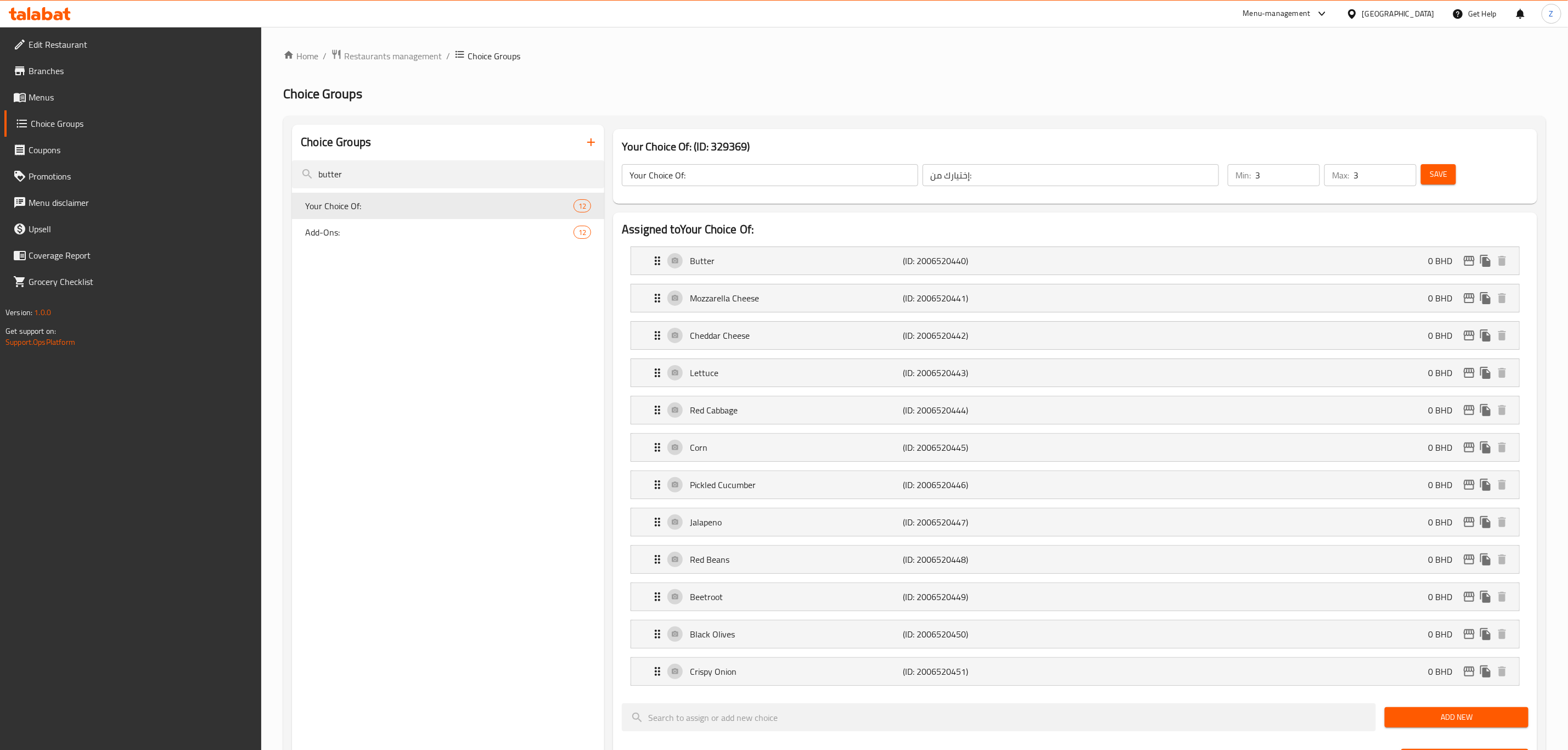
drag, startPoint x: 1288, startPoint y: 173, endPoint x: 1195, endPoint y: 197, distance: 96.0
click at [1209, 189] on div "Your Choice Of: ​ إختيارك من: ​ Min: 3 ​ Max: 3 ​ Save" at bounding box center [1075, 175] width 916 height 49
type input "1"
drag, startPoint x: 1379, startPoint y: 174, endPoint x: 1281, endPoint y: 204, distance: 102.5
click at [1283, 201] on div "Your Choice Of: (ID: 329369) Your Choice Of: ​ إختيارك من: ​ Min: 1 ​ Max: 3 ​ …" at bounding box center [1075, 166] width 924 height 74
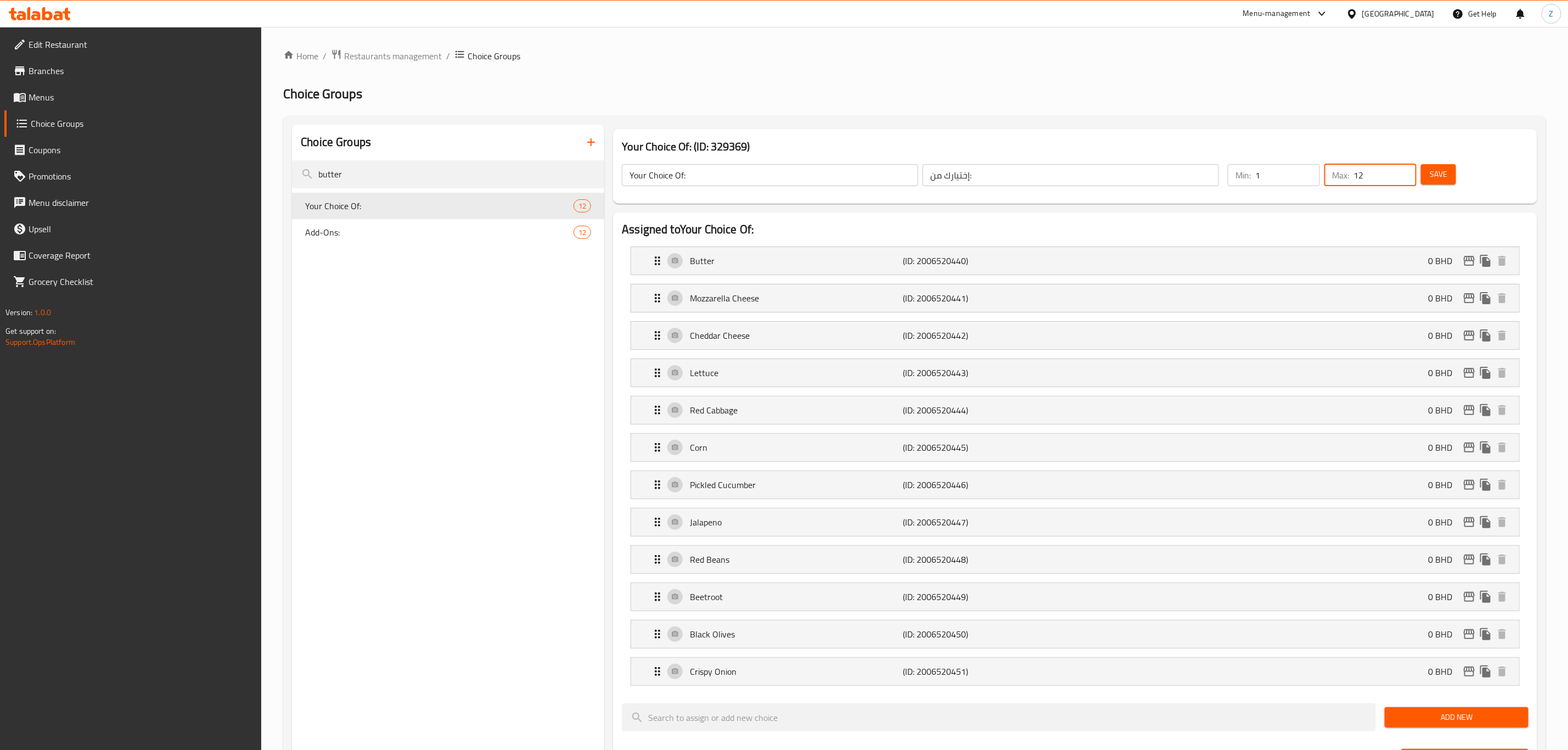
type input "12"
drag, startPoint x: 1441, startPoint y: 167, endPoint x: 1448, endPoint y: 182, distance: 16.6
click at [1439, 167] on span "Save" at bounding box center [1438, 174] width 18 height 14
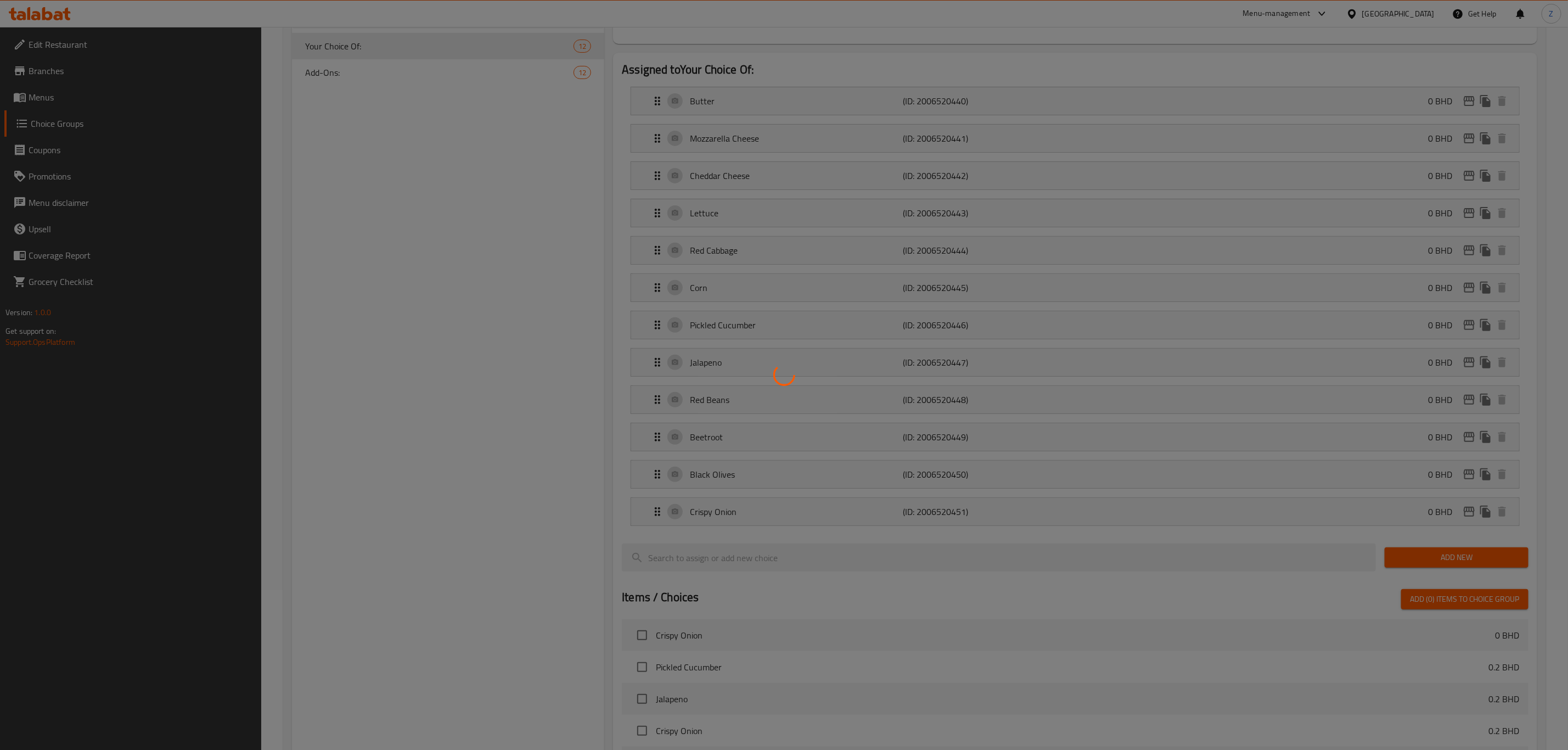
scroll to position [0, 0]
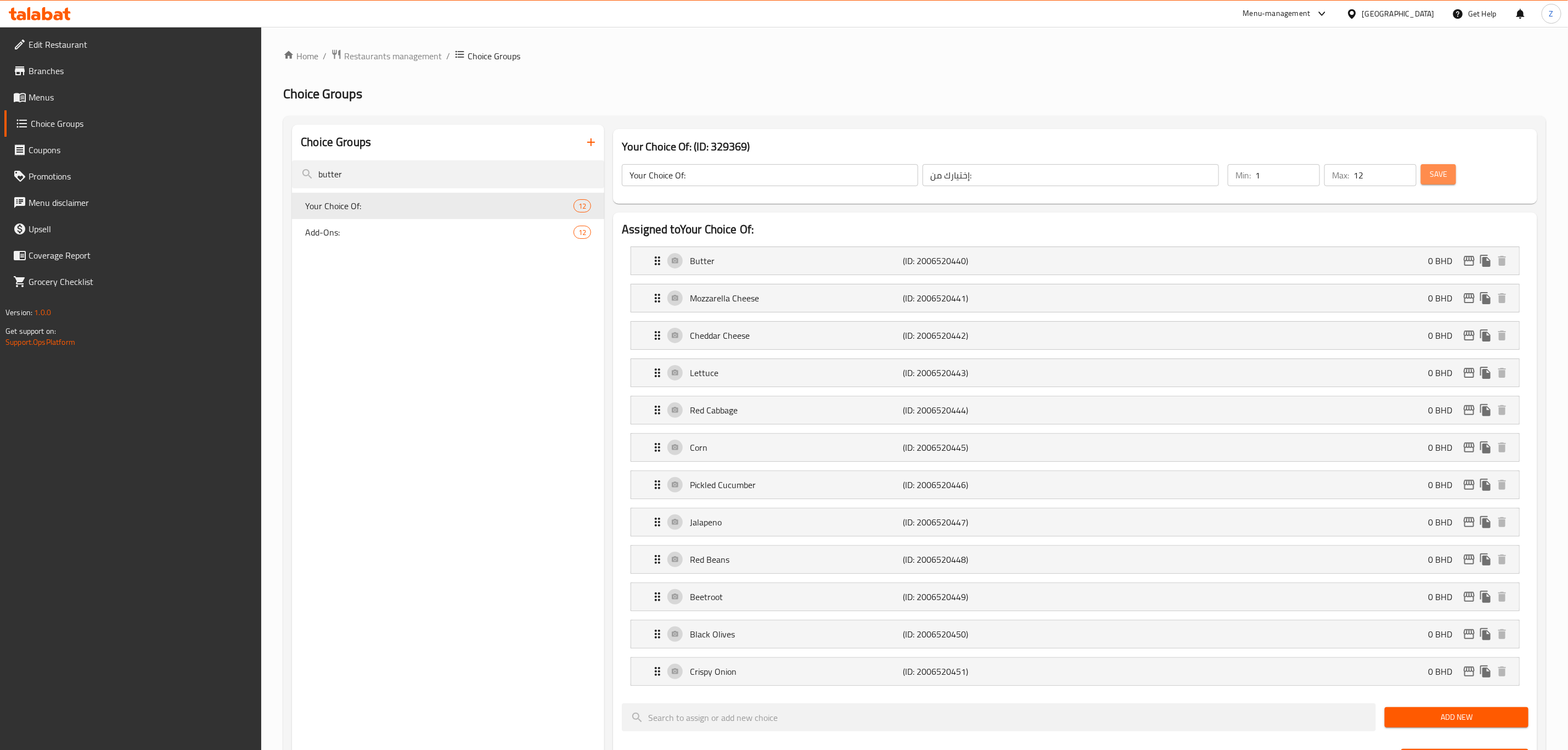
click at [1454, 179] on button "Save" at bounding box center [1438, 174] width 35 height 20
